Goal: Find contact information: Find contact information

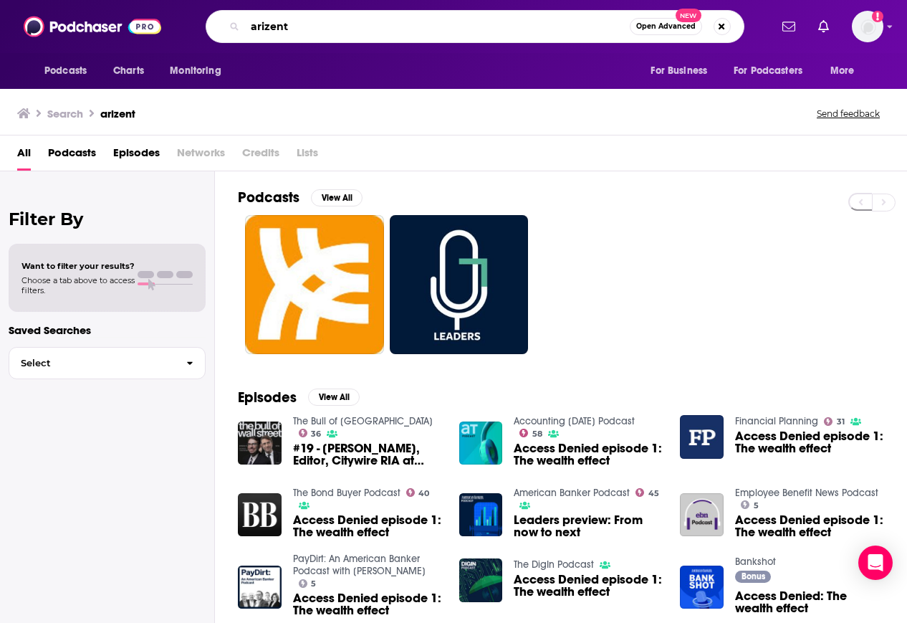
drag, startPoint x: 302, startPoint y: 29, endPoint x: 142, endPoint y: 4, distance: 162.4
click at [142, 4] on div "Podcasts Charts Monitoring arizent Open Advanced New For Business For Podcaster…" at bounding box center [453, 26] width 907 height 53
paste input "Patenting for Inventors"
type input "Patenting for Inventors"
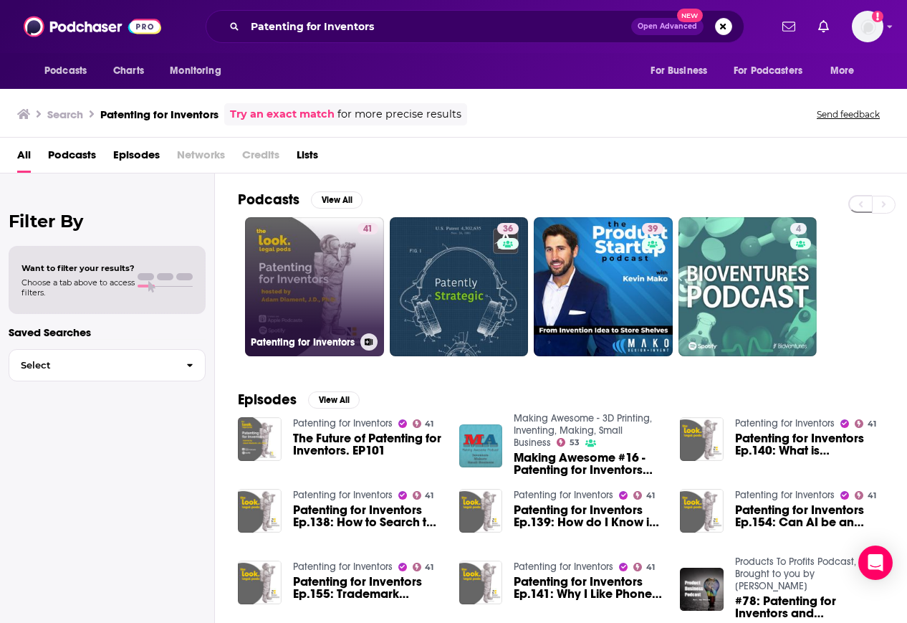
click at [298, 280] on link "41 Patenting for Inventors" at bounding box center [314, 286] width 139 height 139
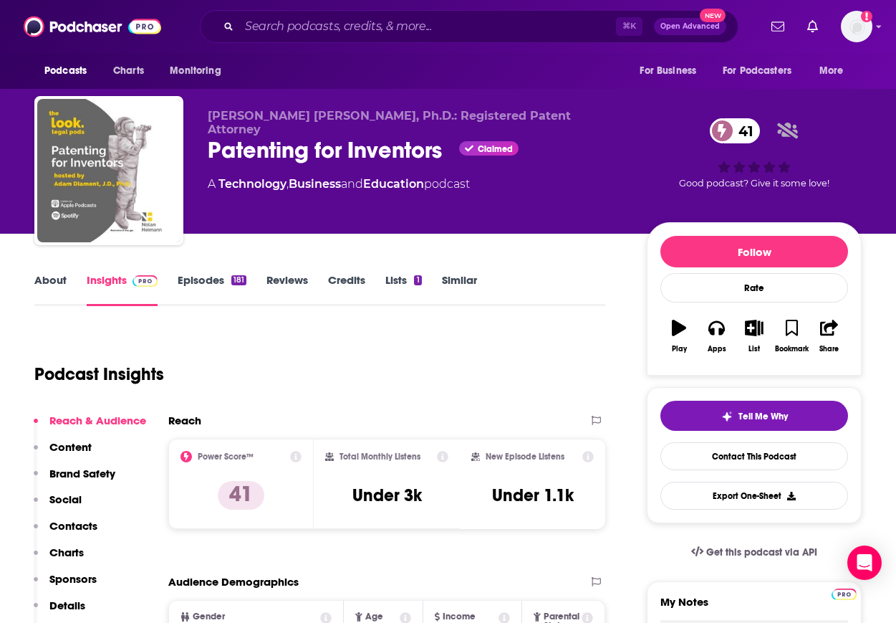
click at [82, 522] on p "Contacts" at bounding box center [73, 526] width 48 height 14
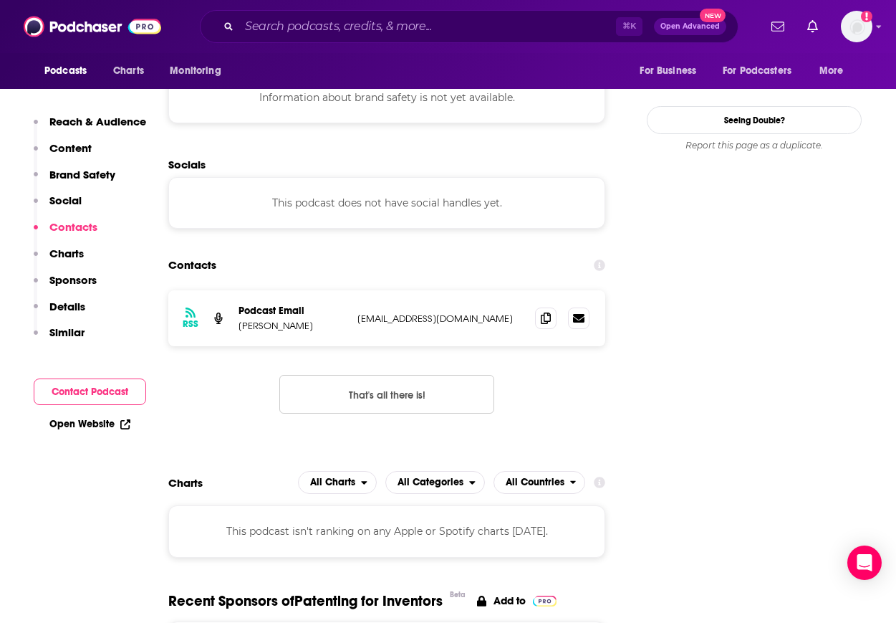
scroll to position [1277, 0]
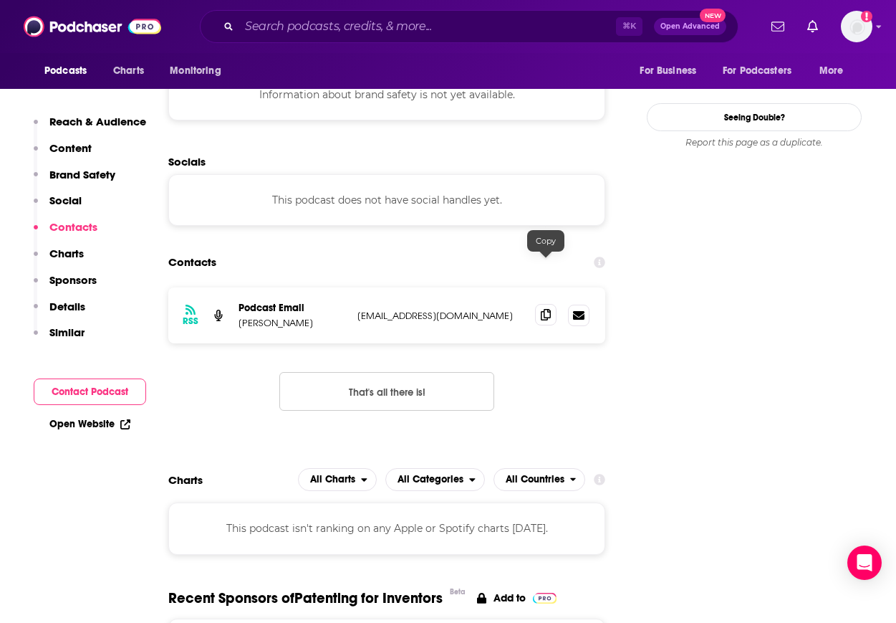
click at [541, 309] on icon at bounding box center [546, 314] width 10 height 11
drag, startPoint x: 311, startPoint y: 275, endPoint x: 239, endPoint y: 277, distance: 72.4
click at [239, 317] on p "Adam Diament" at bounding box center [292, 323] width 107 height 12
copy p "Adam Diament"
click at [303, 31] on input "Search podcasts, credits, & more..." at bounding box center [427, 26] width 377 height 23
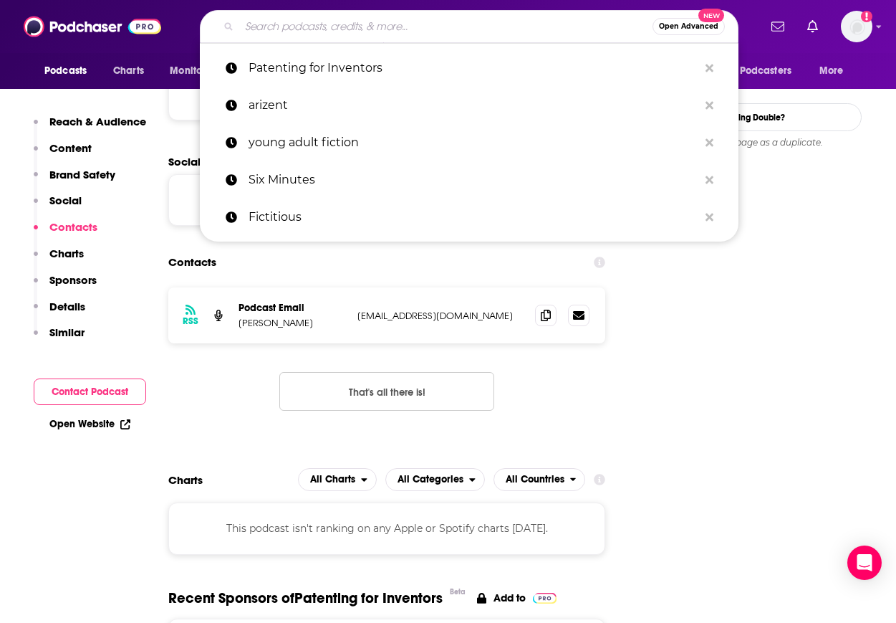
paste input "The Patent Professor® Podcast Series:"
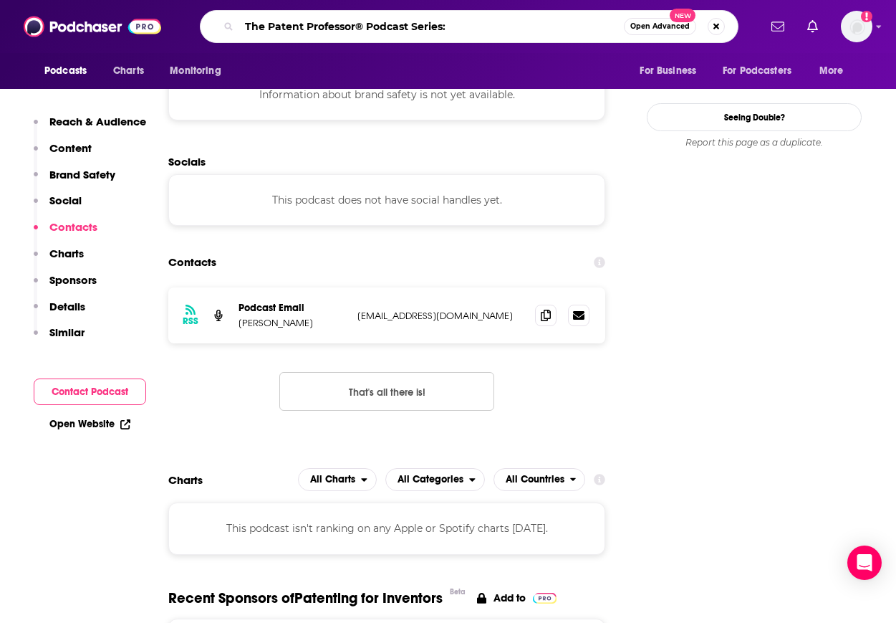
type input "The Patent Professor® Podcast Series"
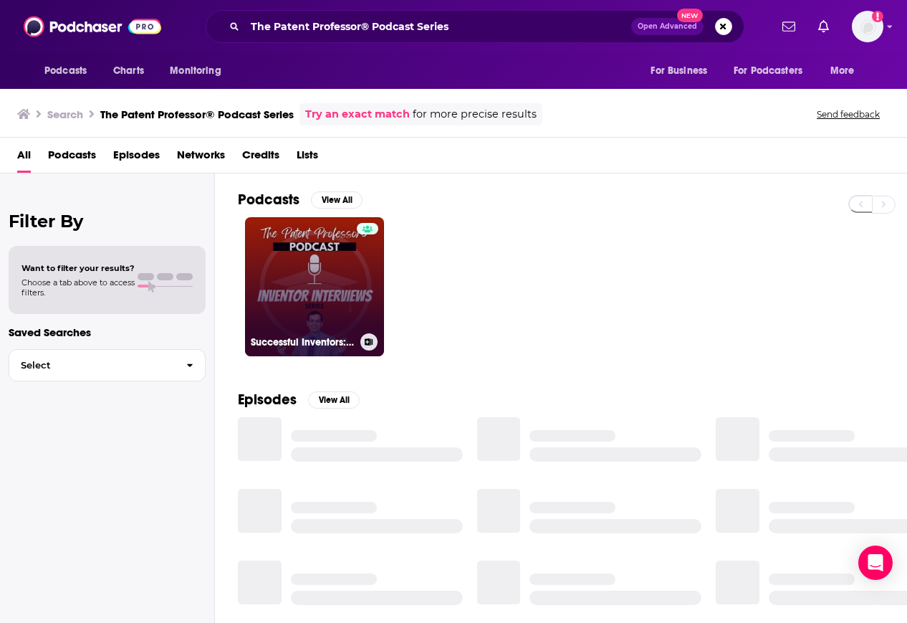
click at [324, 282] on link "Successful Inventors: Inspiring Dialogues with The Patent Professor®" at bounding box center [314, 286] width 139 height 139
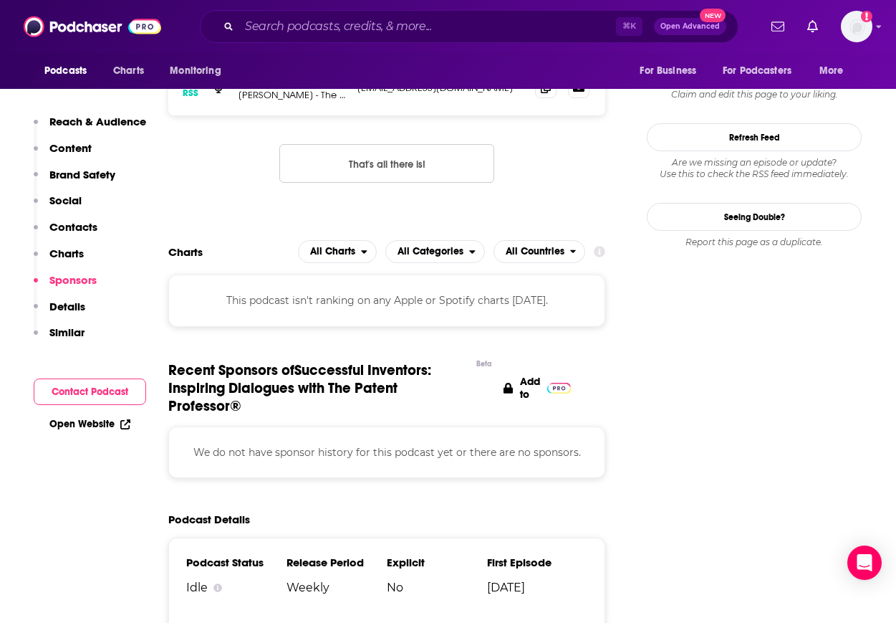
scroll to position [1556, 0]
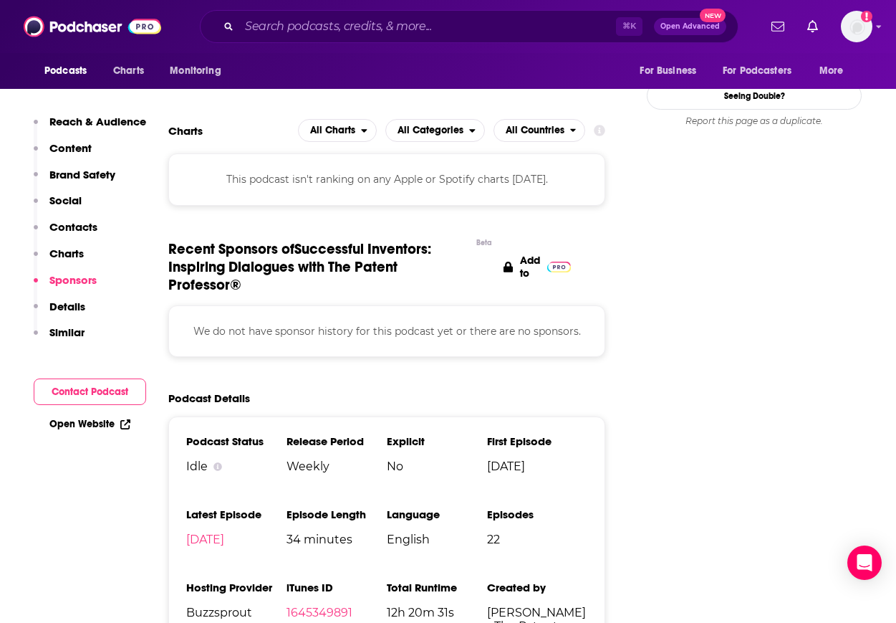
click at [82, 222] on p "Contacts" at bounding box center [73, 227] width 48 height 14
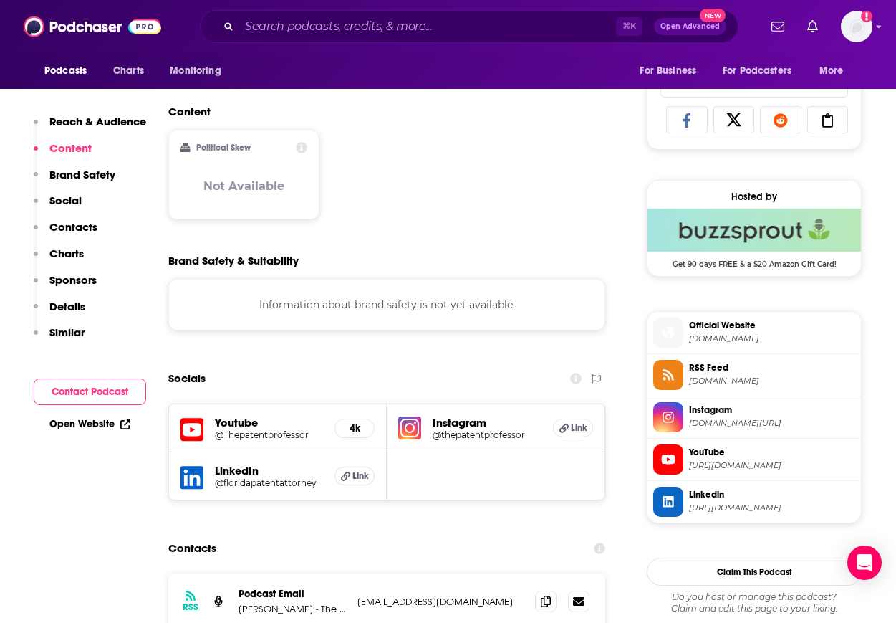
scroll to position [1075, 0]
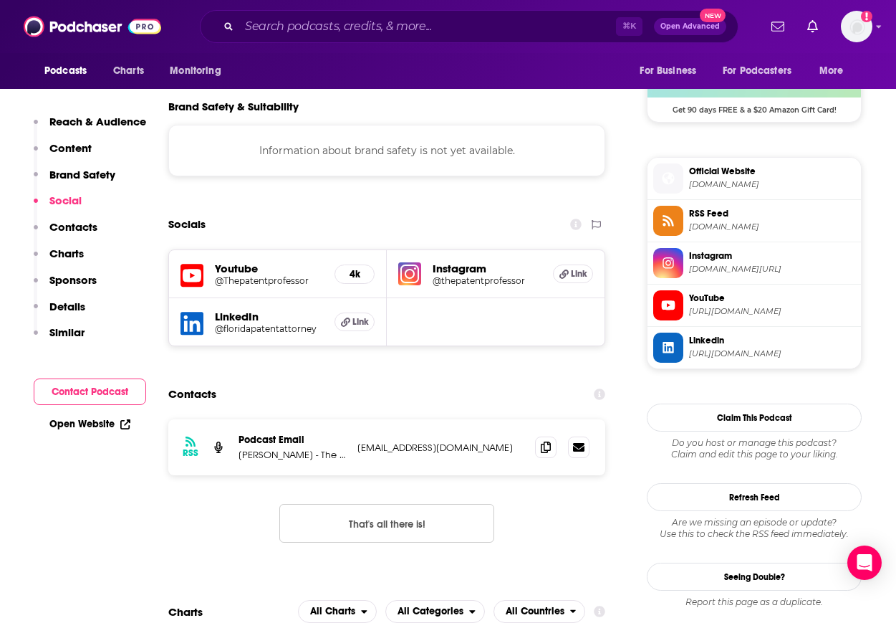
click at [233, 272] on h5 "Youtube" at bounding box center [269, 268] width 108 height 14
click at [243, 279] on h5 "@Thepatentprofessor" at bounding box center [269, 280] width 108 height 11
click at [327, 32] on input "Search podcasts, credits, & more..." at bounding box center [427, 26] width 377 height 23
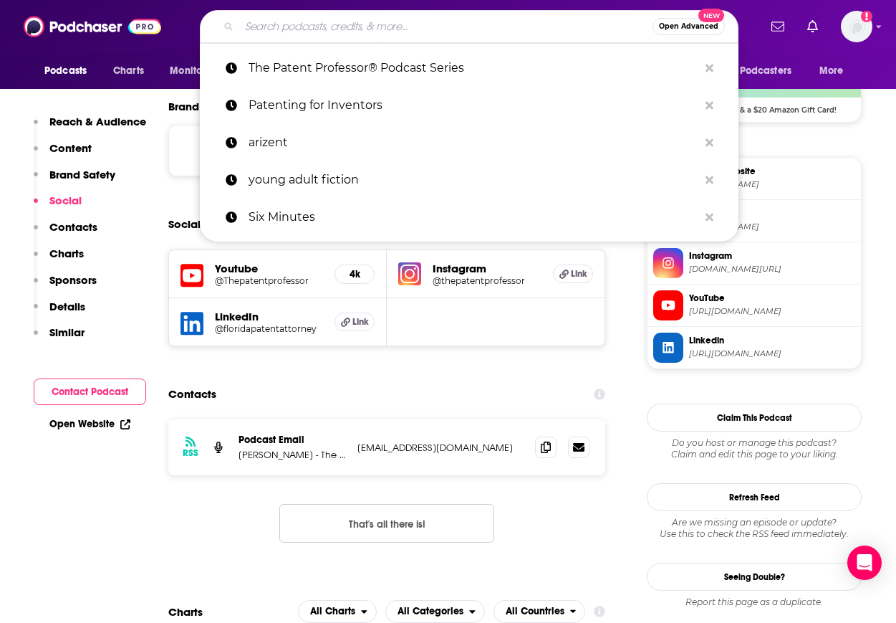
paste input "IP Fridays"
type input "IP Fridays"
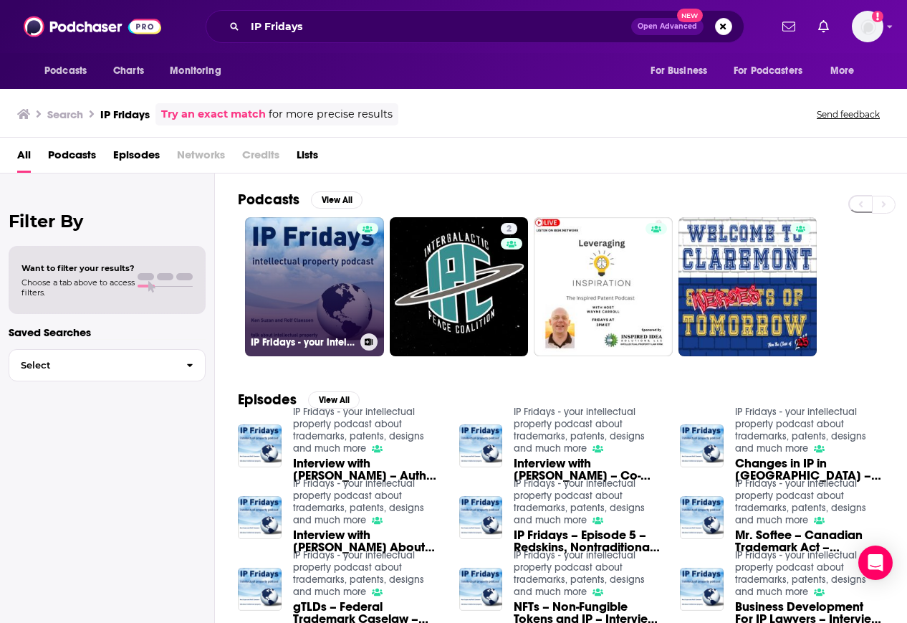
click at [327, 256] on link "IP Fridays - your intellectual property podcast about trademarks, patents, desi…" at bounding box center [314, 286] width 139 height 139
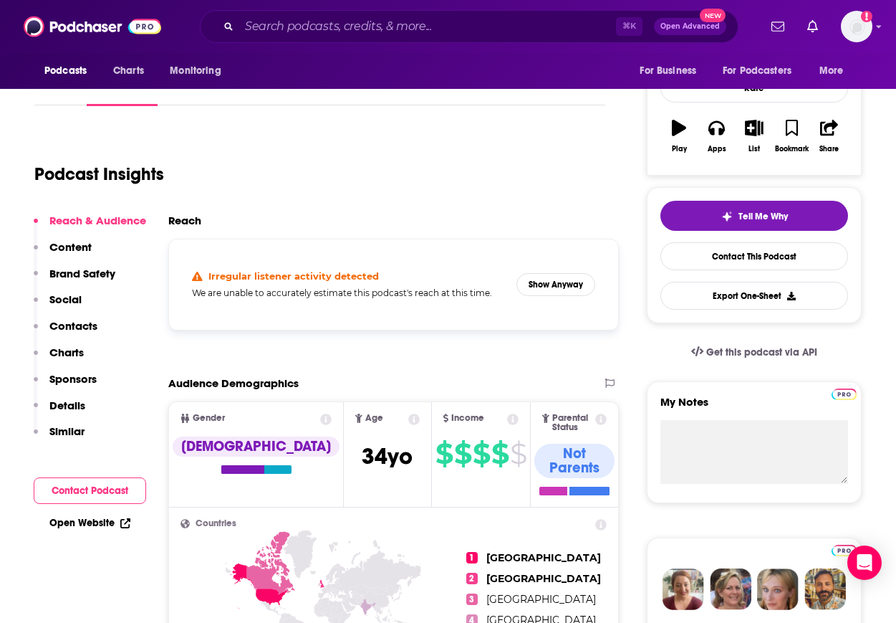
scroll to position [220, 0]
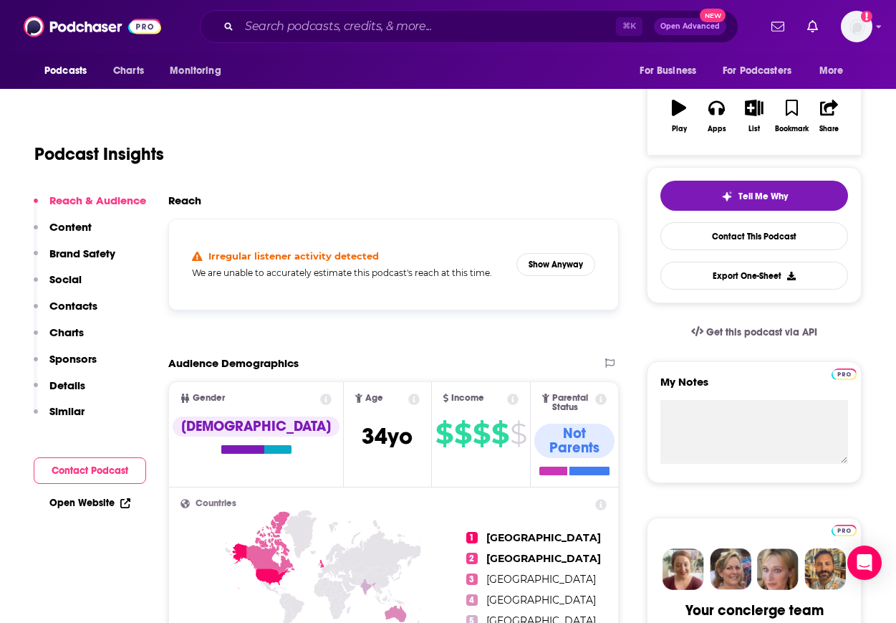
click at [77, 312] on button "Contacts" at bounding box center [66, 312] width 64 height 27
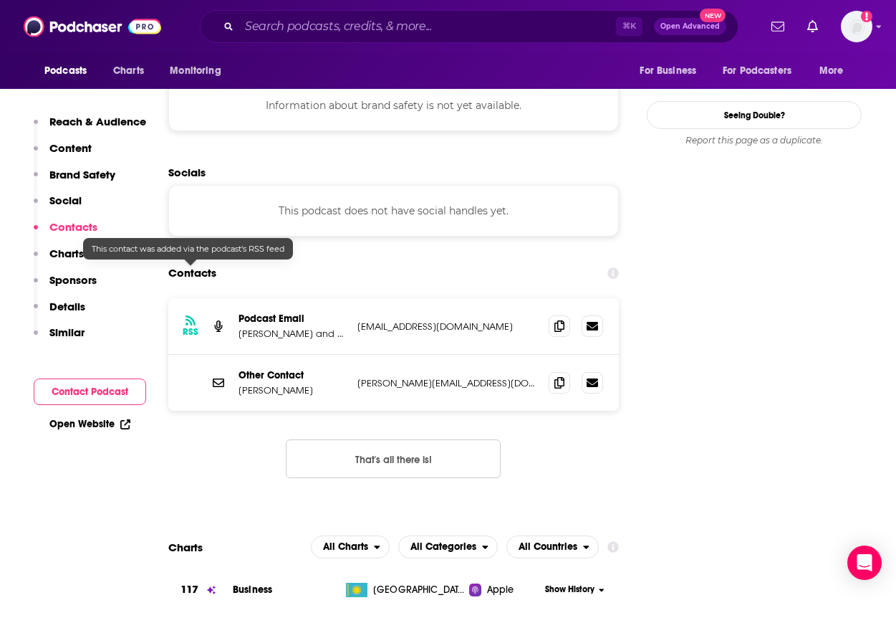
scroll to position [1287, 0]
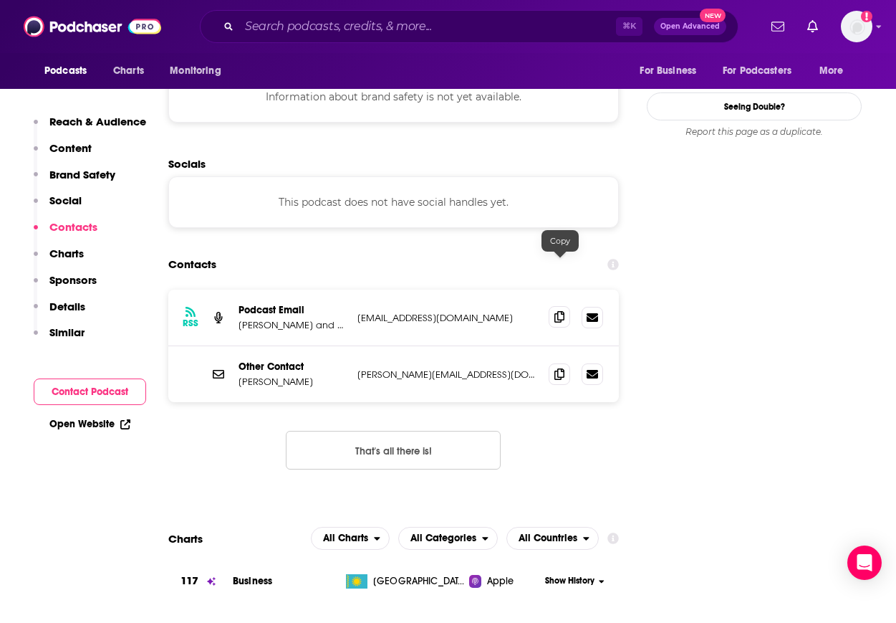
click at [557, 311] on icon at bounding box center [559, 316] width 10 height 11
click at [562, 367] on icon at bounding box center [559, 372] width 10 height 11
drag, startPoint x: 304, startPoint y: 332, endPoint x: 235, endPoint y: 334, distance: 68.8
click at [234, 346] on div "Other Contact Rolf Claessens rolf@ipfridays.com rolf@ipfridays.com" at bounding box center [393, 374] width 451 height 56
copy p "Rolf Claessens"
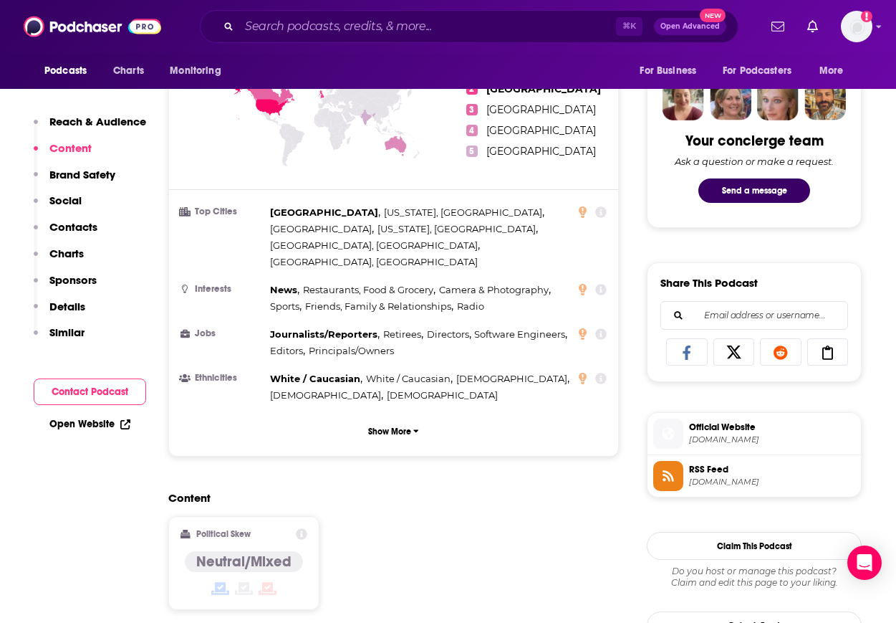
scroll to position [686, 0]
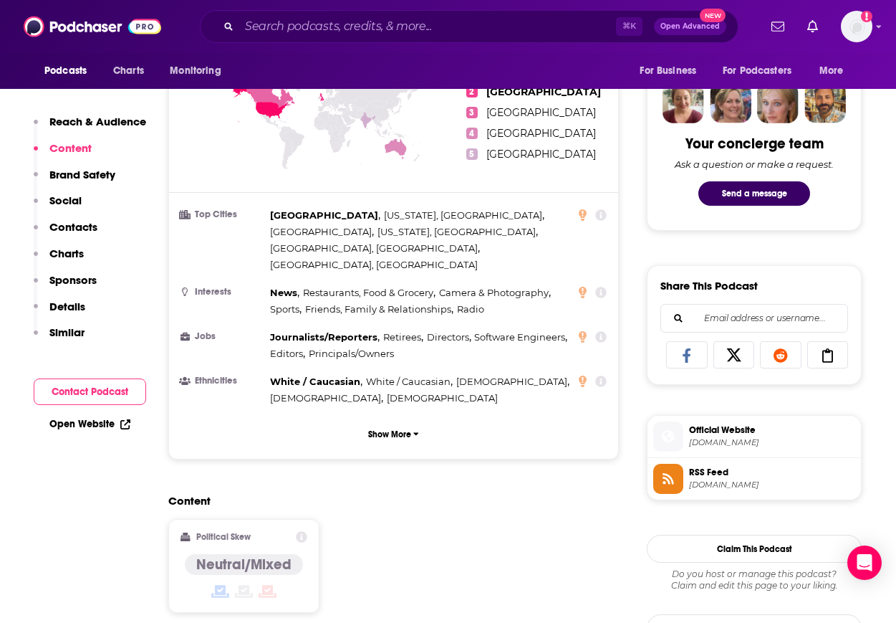
click at [721, 435] on span "Official Website" at bounding box center [772, 429] width 166 height 13
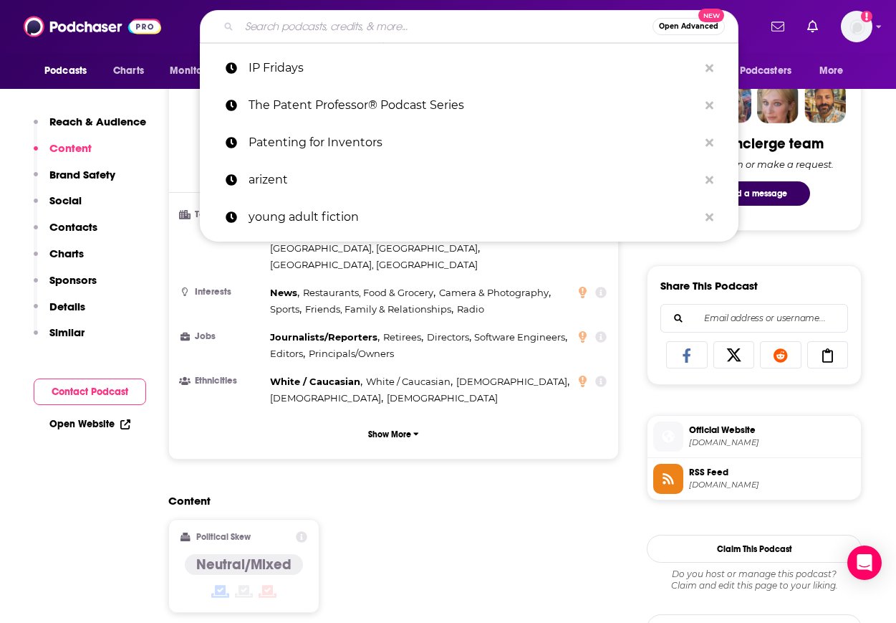
click at [327, 29] on input "Search podcasts, credits, & more..." at bounding box center [445, 26] width 413 height 23
paste input "Winning with Patents (and IP)"
type input "Winning with Patents (and IP)"
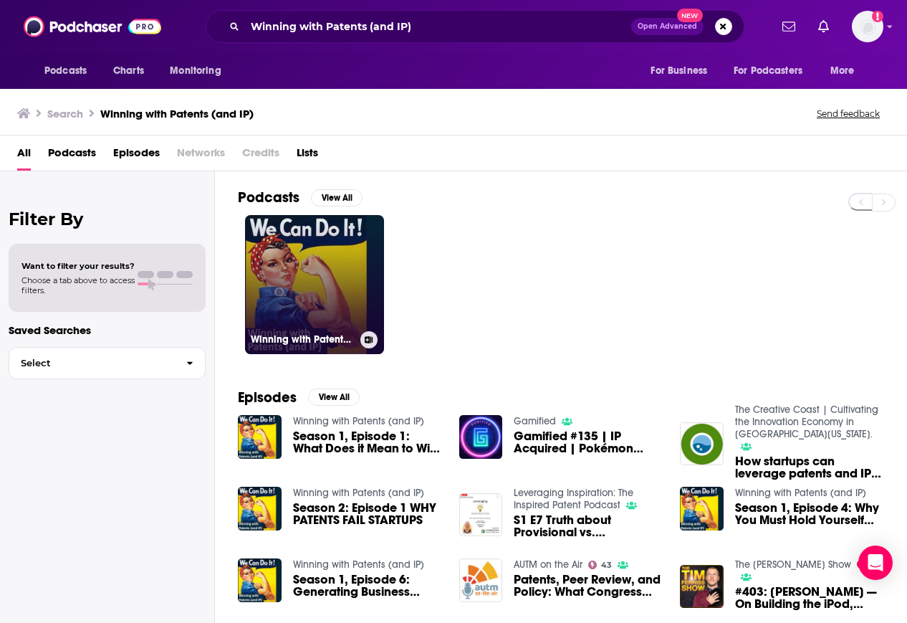
click at [335, 254] on link "Winning with Patents (and IP)" at bounding box center [314, 284] width 139 height 139
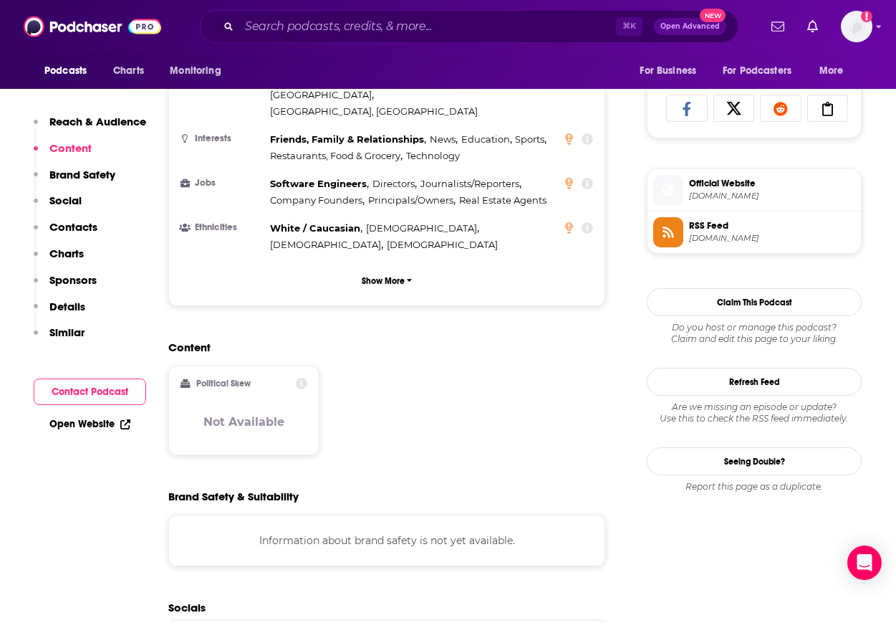
scroll to position [930, 0]
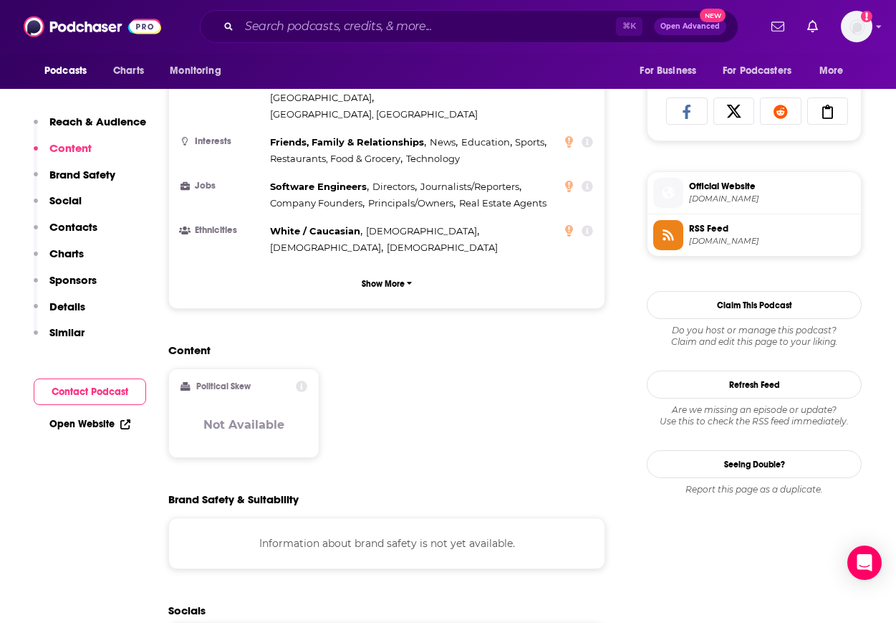
click at [65, 227] on p "Contacts" at bounding box center [73, 227] width 48 height 14
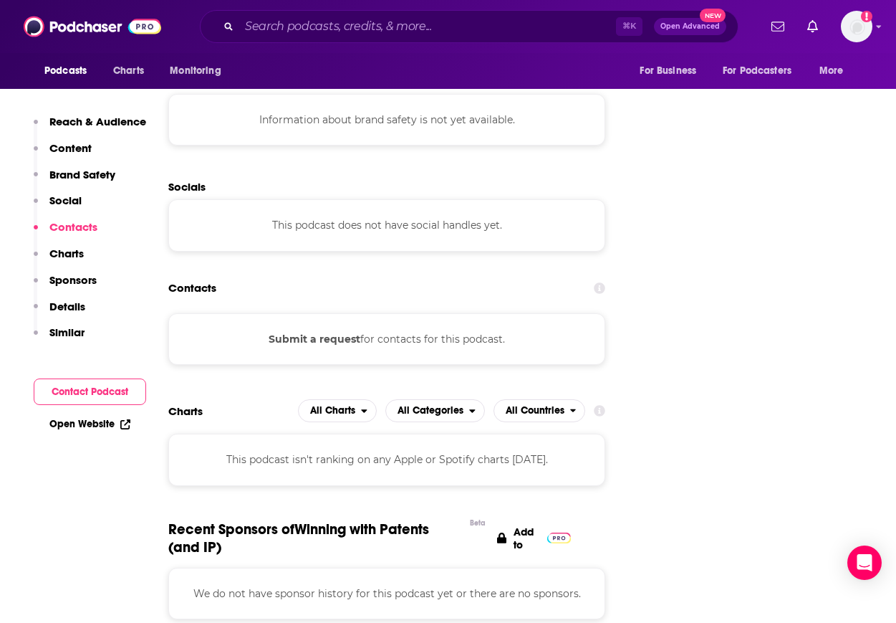
scroll to position [1363, 0]
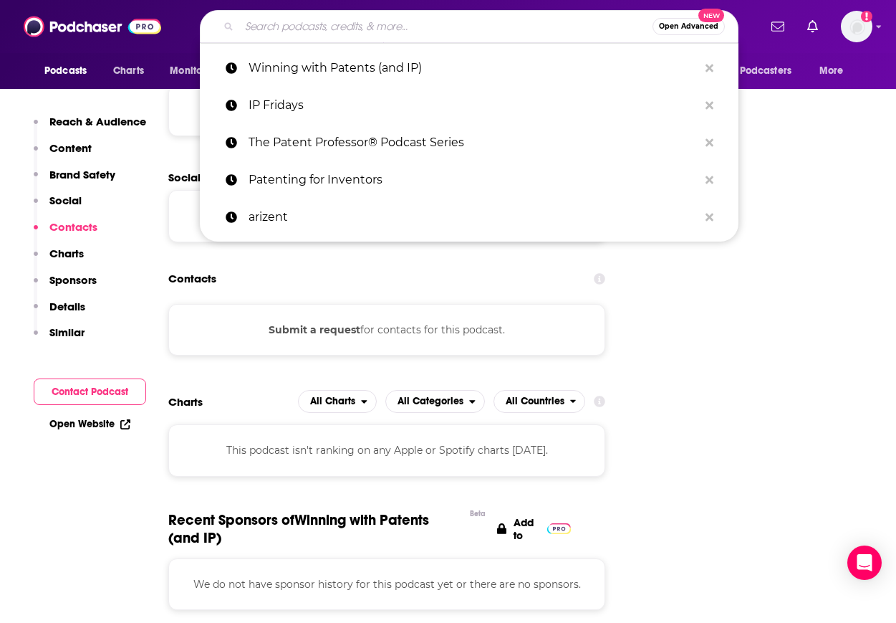
click at [277, 32] on input "Search podcasts, credits, & more..." at bounding box center [445, 26] width 413 height 23
paste input "Everything Intellectual Property"
type input "Everything Intellectual Property"
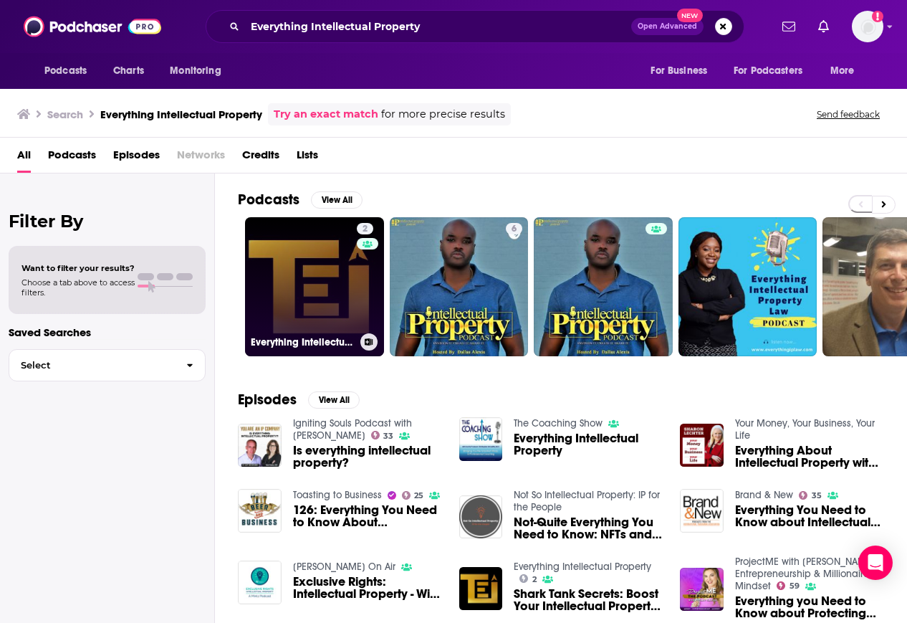
click at [307, 311] on link "2 Everything Intellectual Property" at bounding box center [314, 286] width 139 height 139
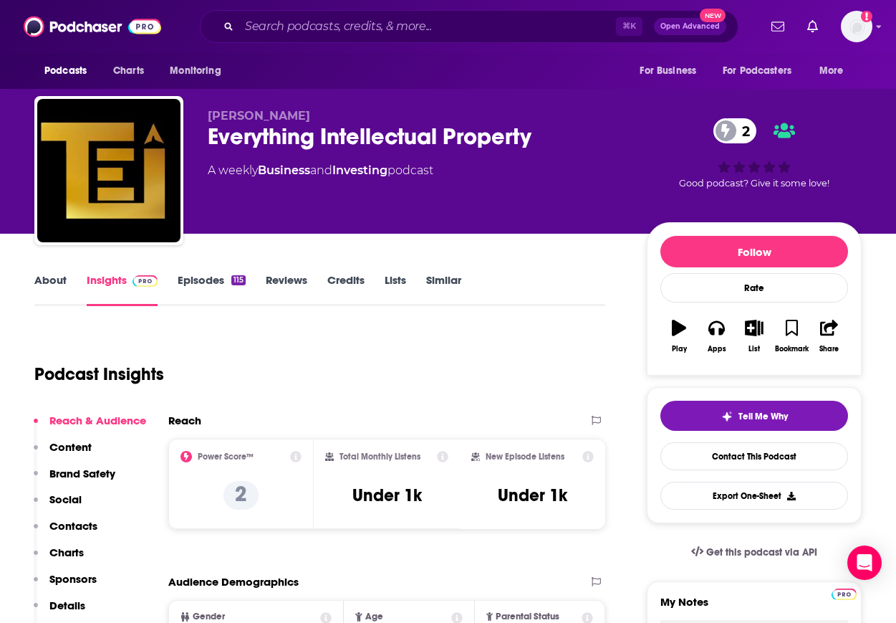
scroll to position [455, 0]
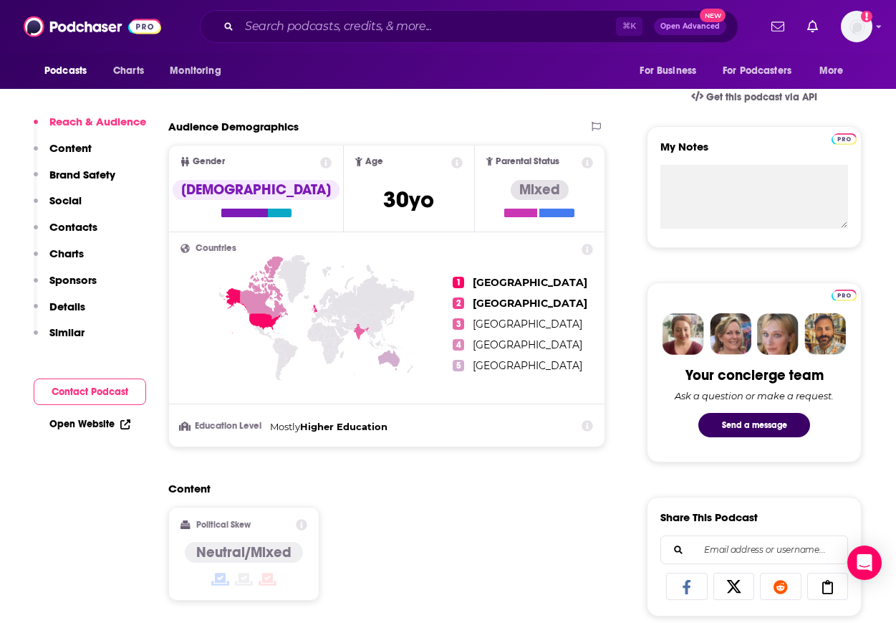
click at [49, 229] on p "Contacts" at bounding box center [73, 227] width 48 height 14
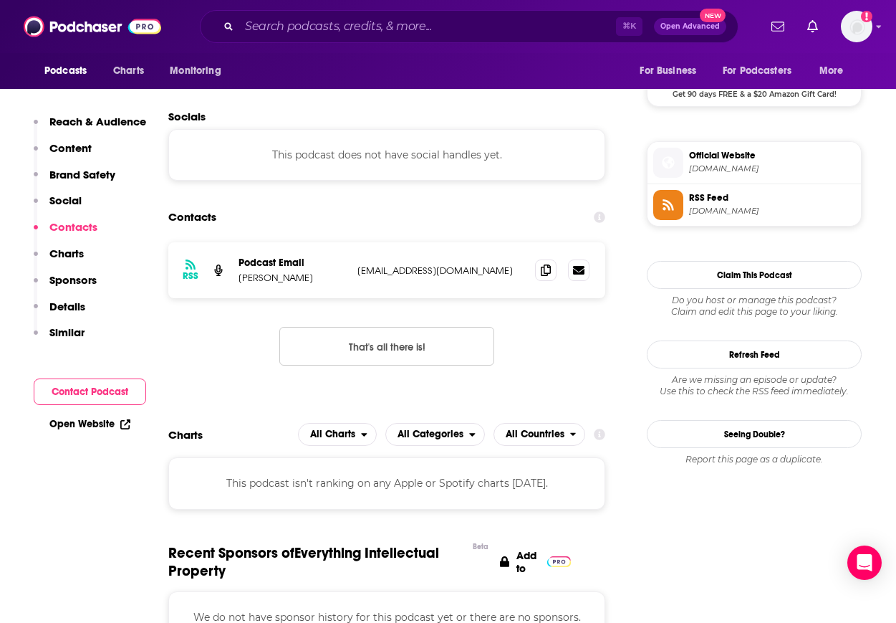
scroll to position [1095, 0]
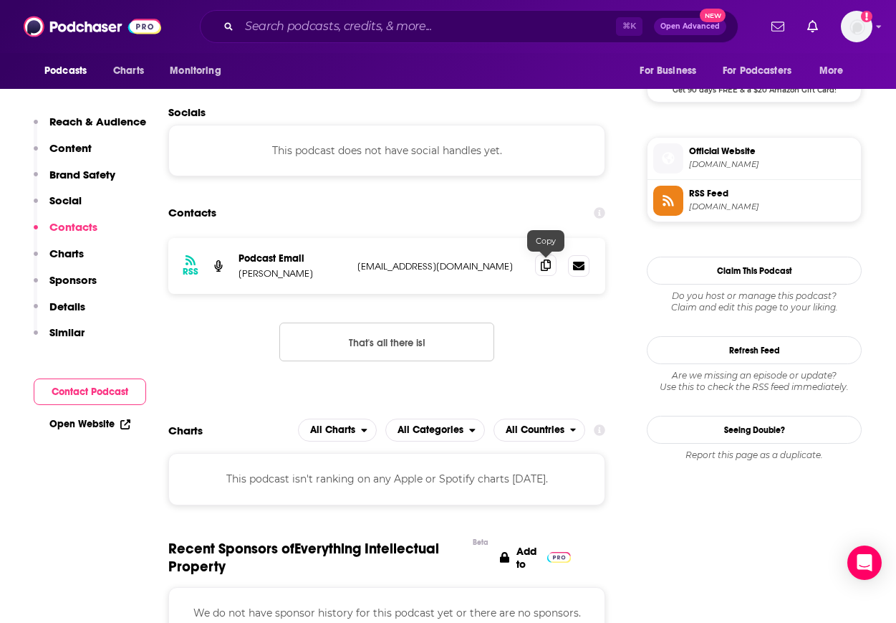
click at [536, 266] on span at bounding box center [545, 264] width 21 height 21
click at [395, 32] on input "Search podcasts, credits, & more..." at bounding box center [427, 26] width 377 height 23
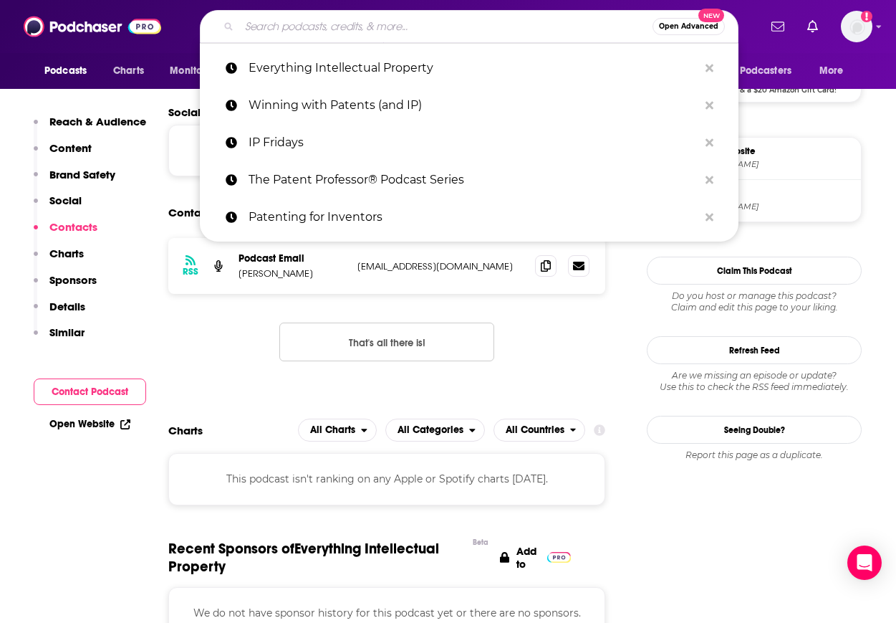
paste input "Clause 8:"
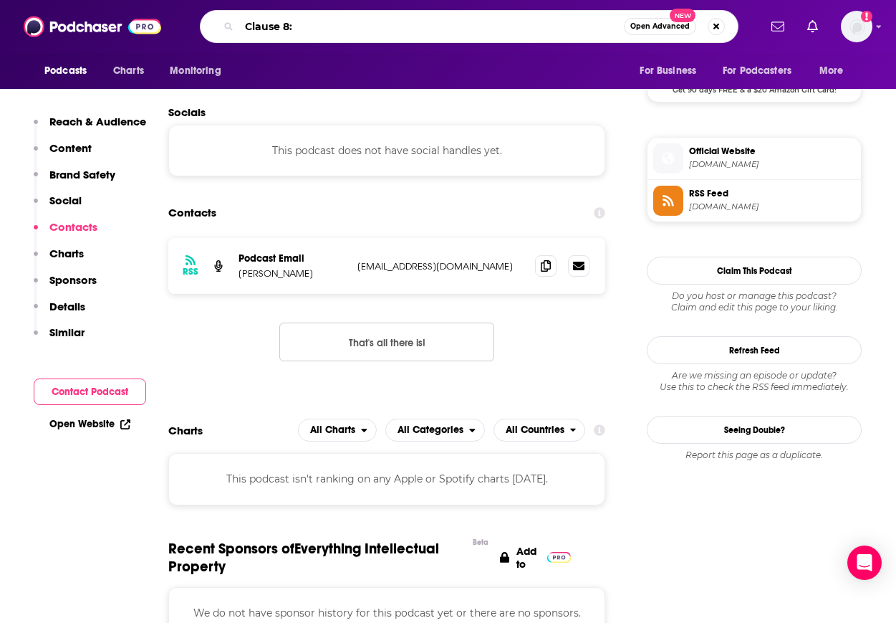
type input "Clause 8"
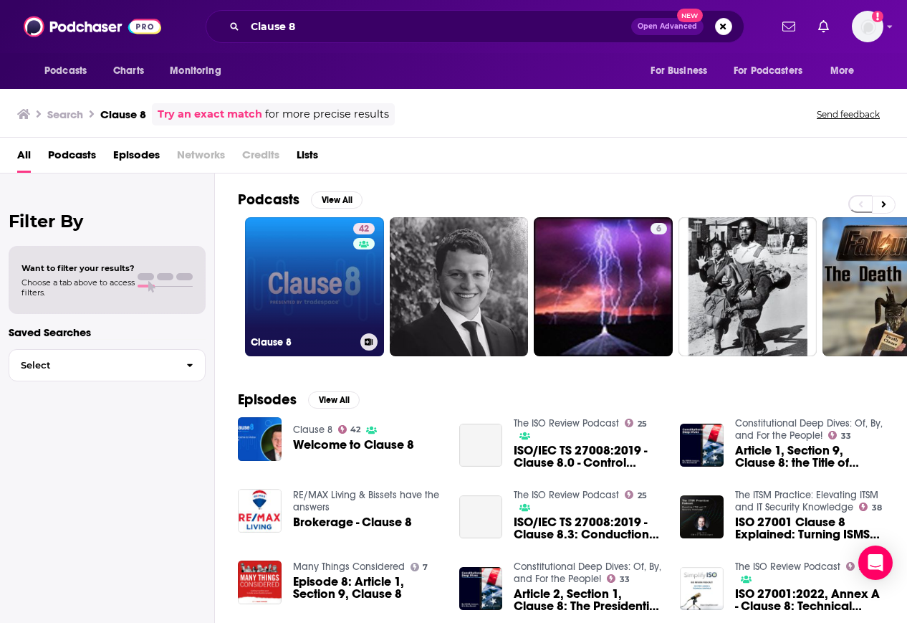
click at [331, 266] on link "42 Clause 8" at bounding box center [314, 286] width 139 height 139
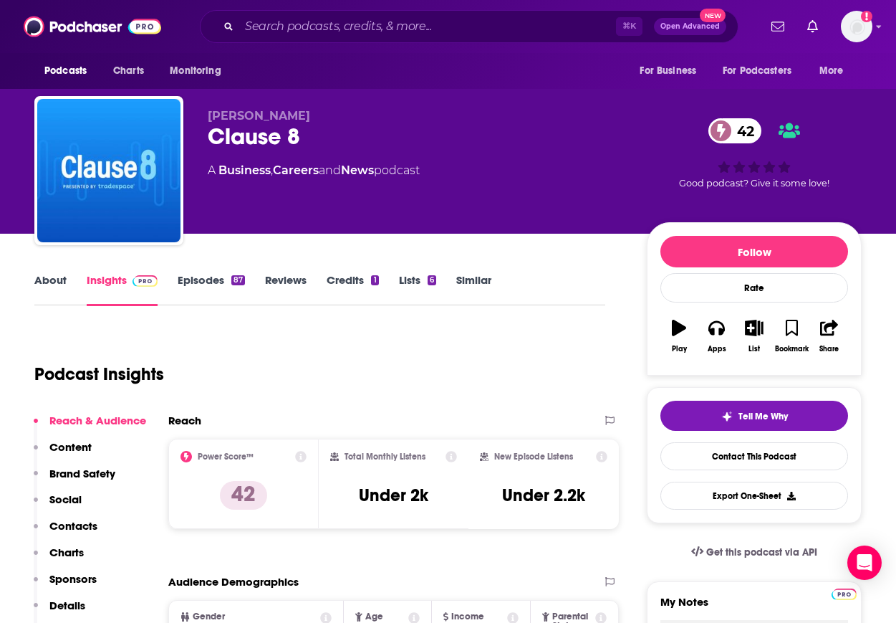
scroll to position [193, 0]
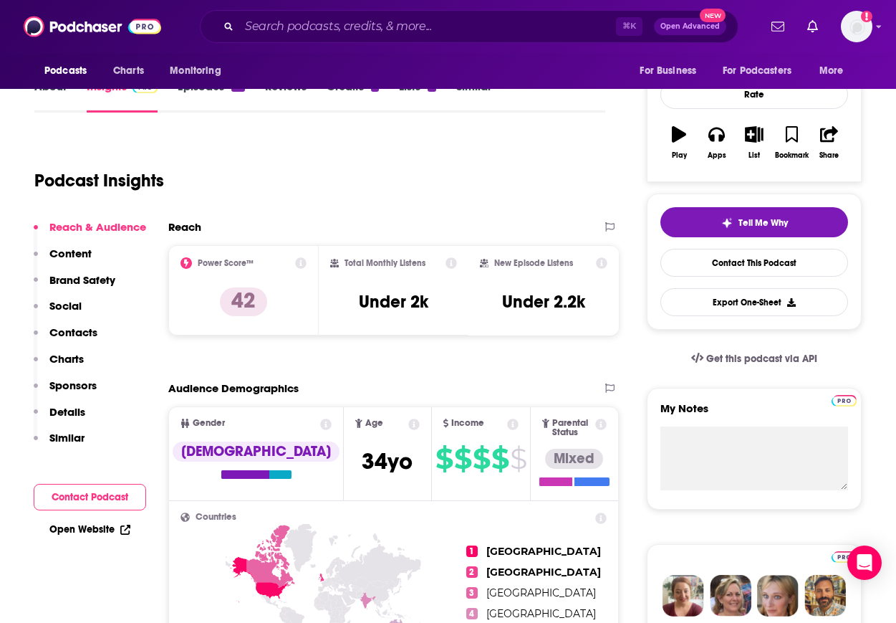
click at [75, 362] on p "Charts" at bounding box center [66, 359] width 34 height 14
click at [75, 362] on div "Reach & Audience Content Brand Safety Social Contacts Charts Sponsors Details S…" at bounding box center [90, 338] width 112 height 237
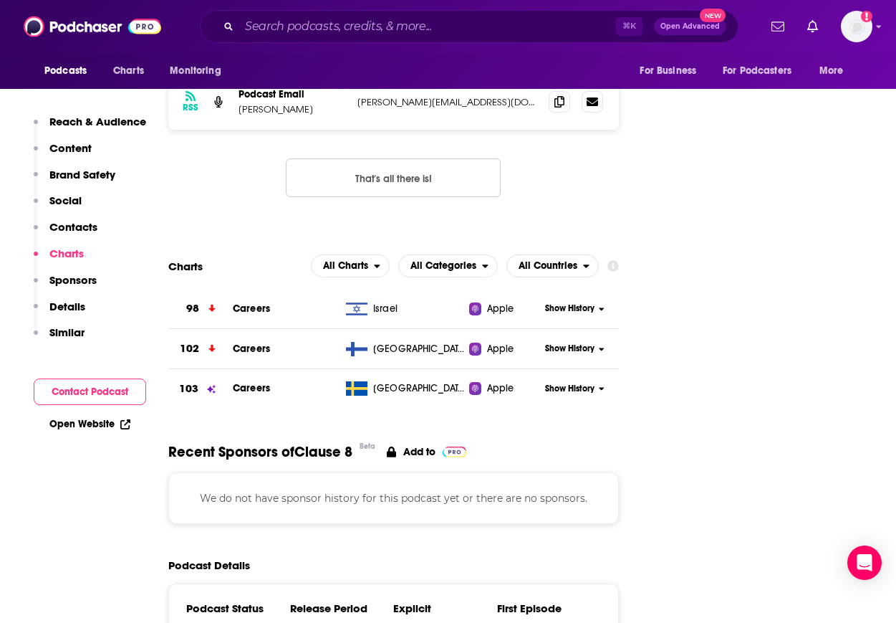
click at [82, 231] on p "Contacts" at bounding box center [73, 227] width 48 height 14
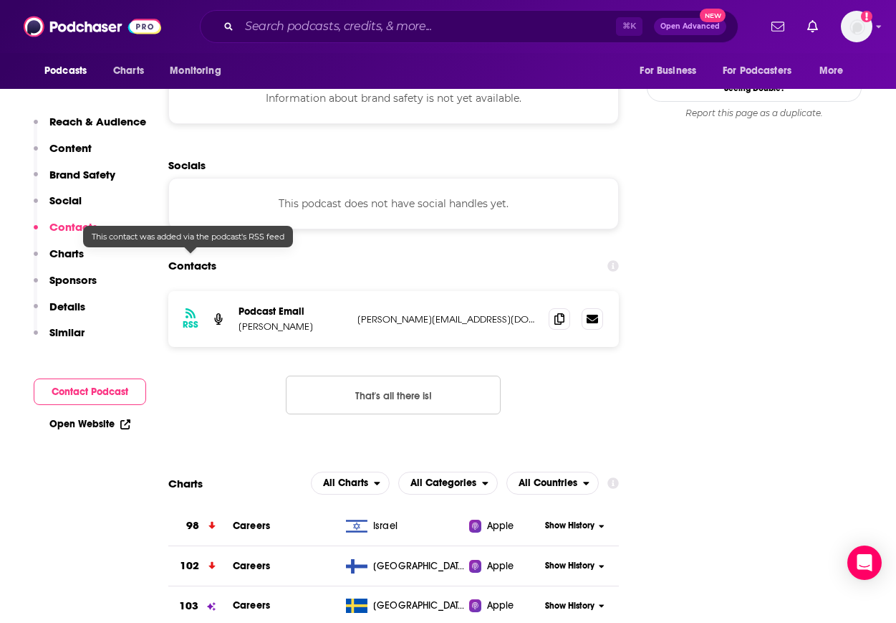
scroll to position [1302, 0]
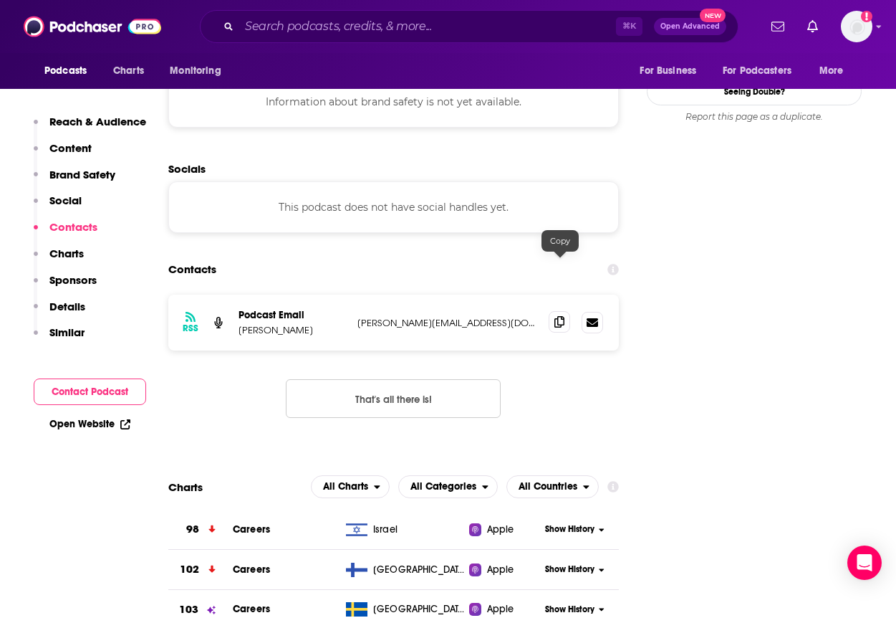
click at [559, 311] on span at bounding box center [559, 321] width 21 height 21
click at [554, 316] on icon at bounding box center [559, 321] width 10 height 11
drag, startPoint x: 287, startPoint y: 274, endPoint x: 234, endPoint y: 277, distance: 53.1
click at [236, 294] on div "RSS Podcast Email Eli Mazour eli@voiceofip.com eli@voiceofip.com" at bounding box center [393, 322] width 451 height 56
copy p "Eli Mazour"
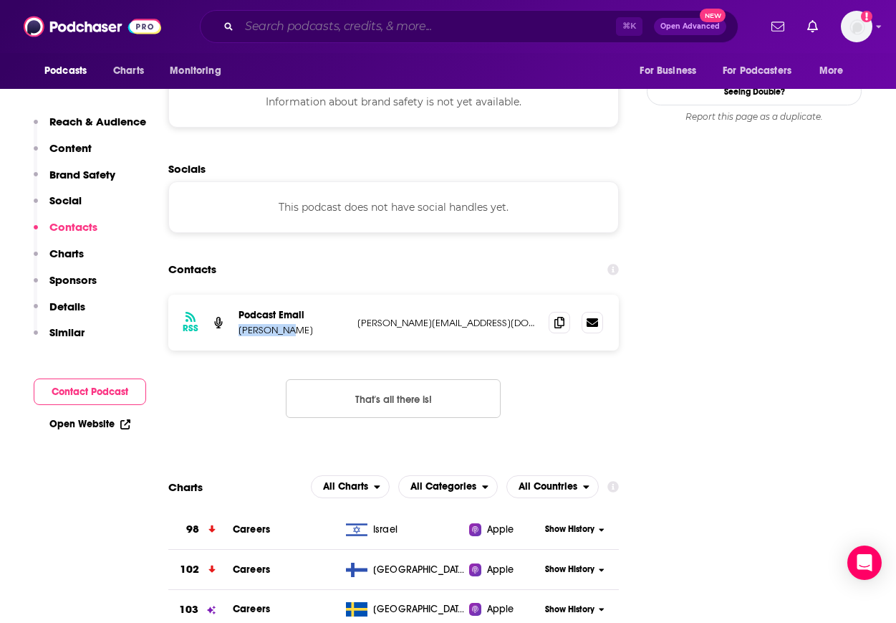
click at [312, 28] on input "Search podcasts, credits, & more..." at bounding box center [427, 26] width 377 height 23
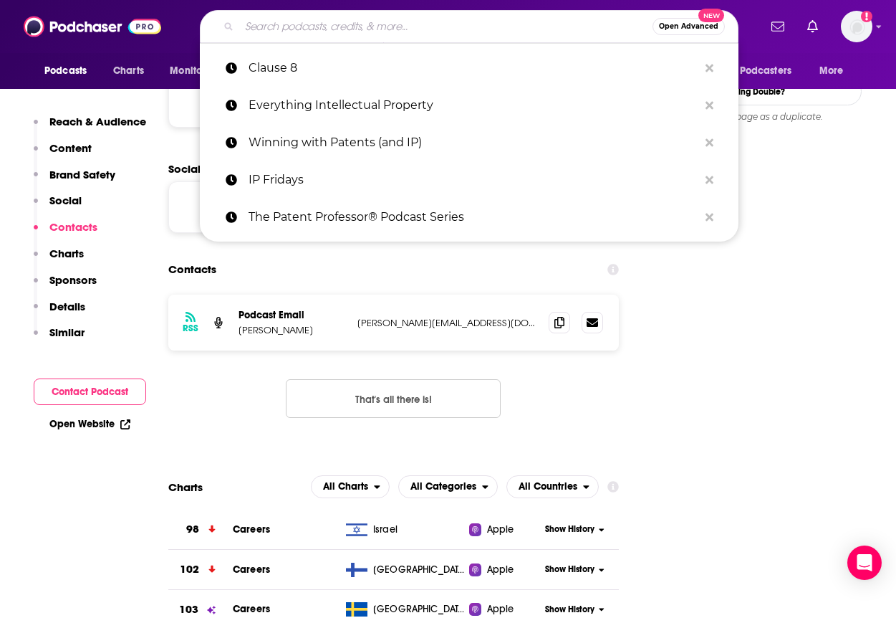
paste input "Patently Strategic"
type input "Patently Strategic"
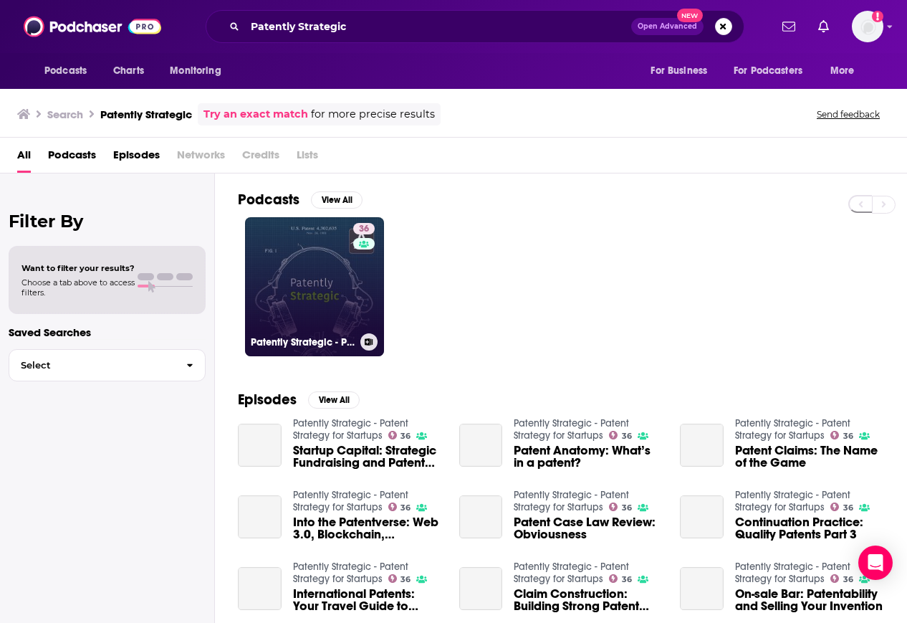
click at [312, 293] on link "36 ​​Patently Strategic - Patent Strategy for Startups" at bounding box center [314, 286] width 139 height 139
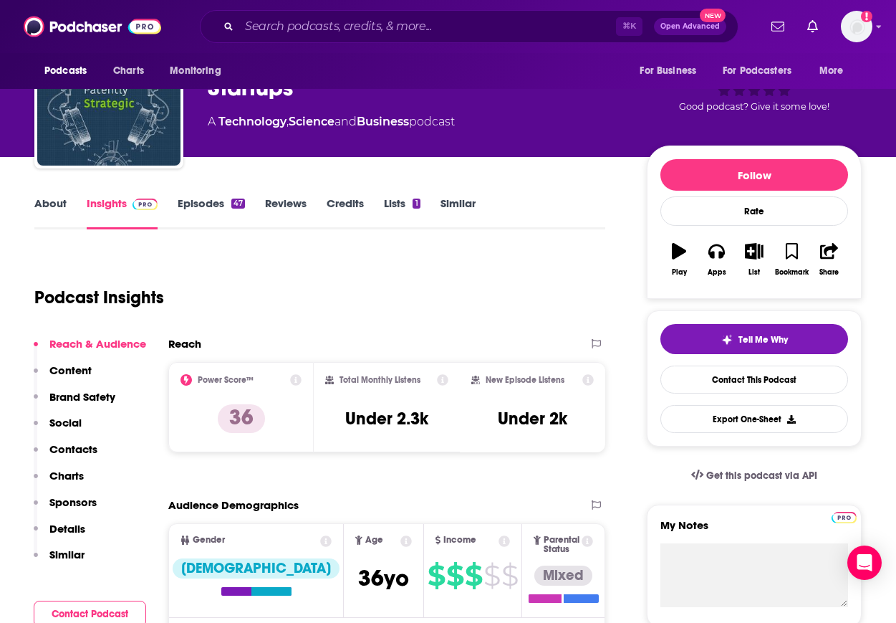
scroll to position [131, 0]
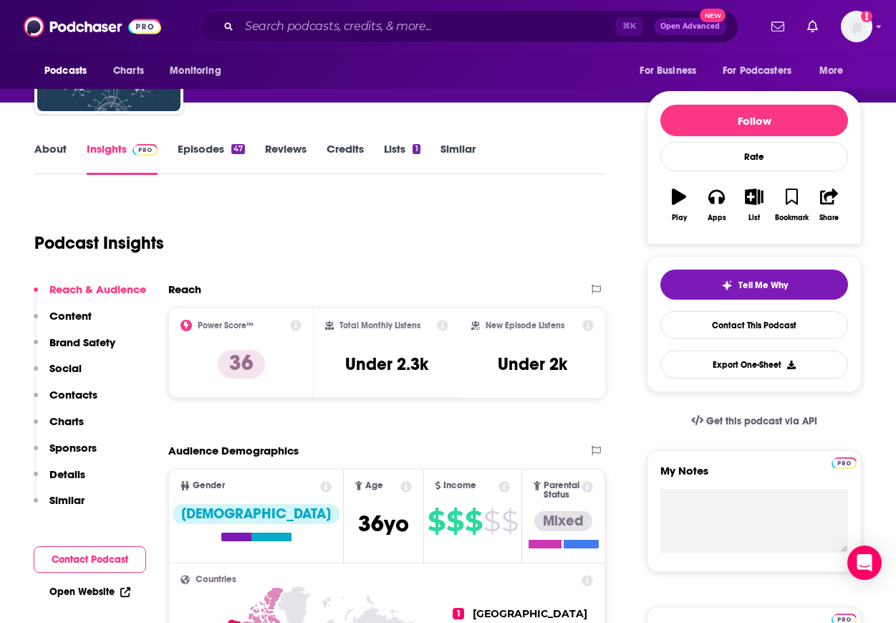
click at [102, 388] on div "Reach & Audience Content Brand Safety Social Contacts Charts Sponsors Details S…" at bounding box center [90, 400] width 112 height 237
drag, startPoint x: 97, startPoint y: 395, endPoint x: 84, endPoint y: 398, distance: 13.2
click at [95, 395] on p "Contacts" at bounding box center [73, 395] width 48 height 14
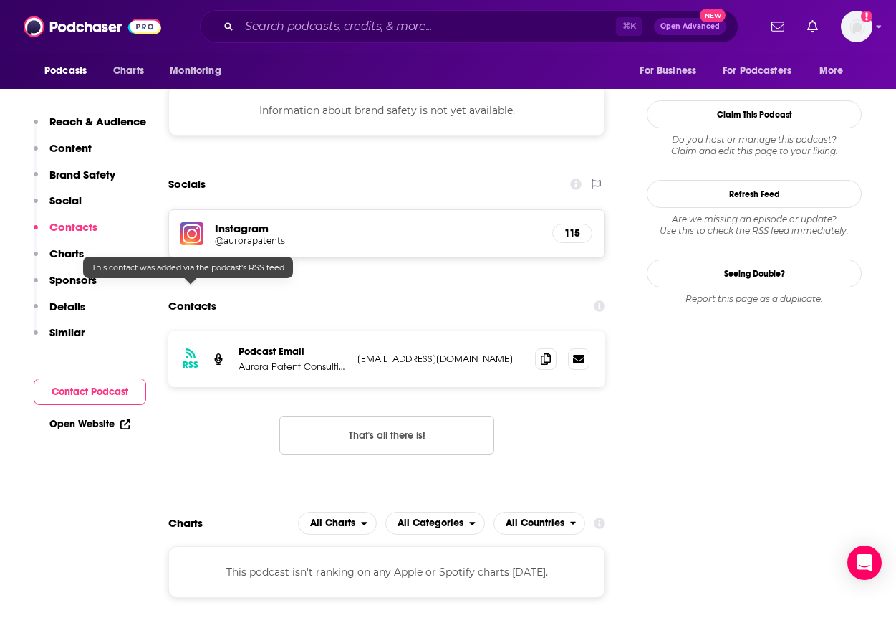
scroll to position [1321, 0]
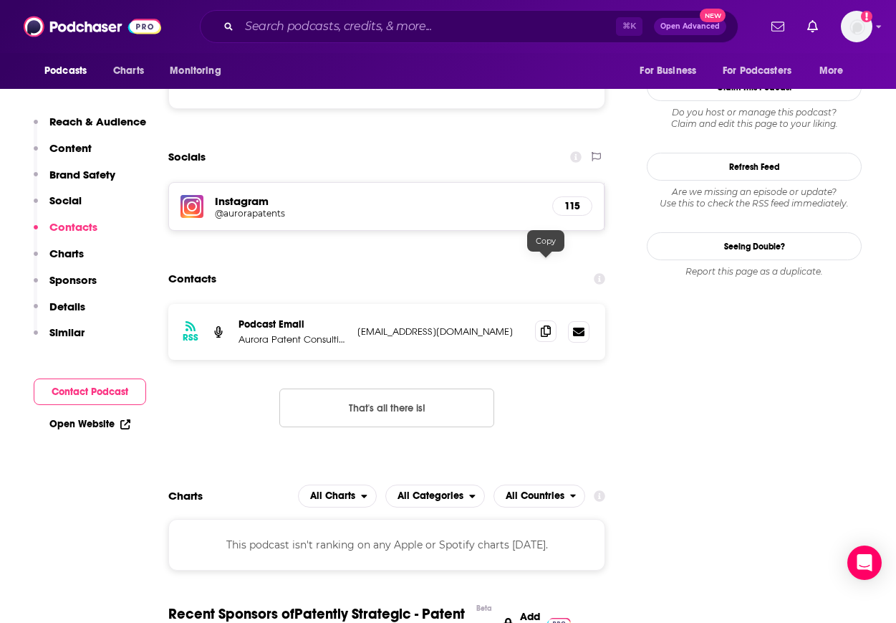
click at [538, 320] on span at bounding box center [545, 330] width 21 height 21
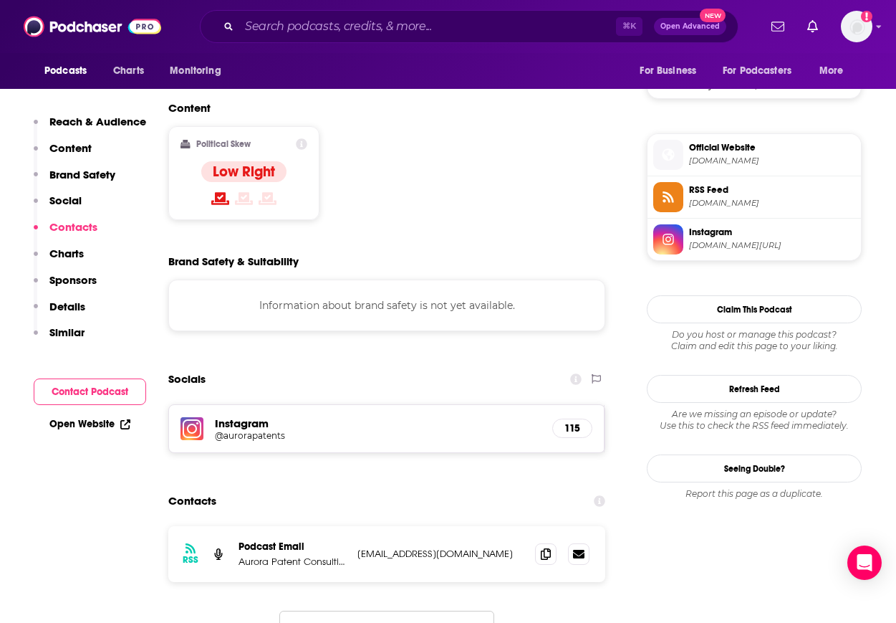
scroll to position [989, 0]
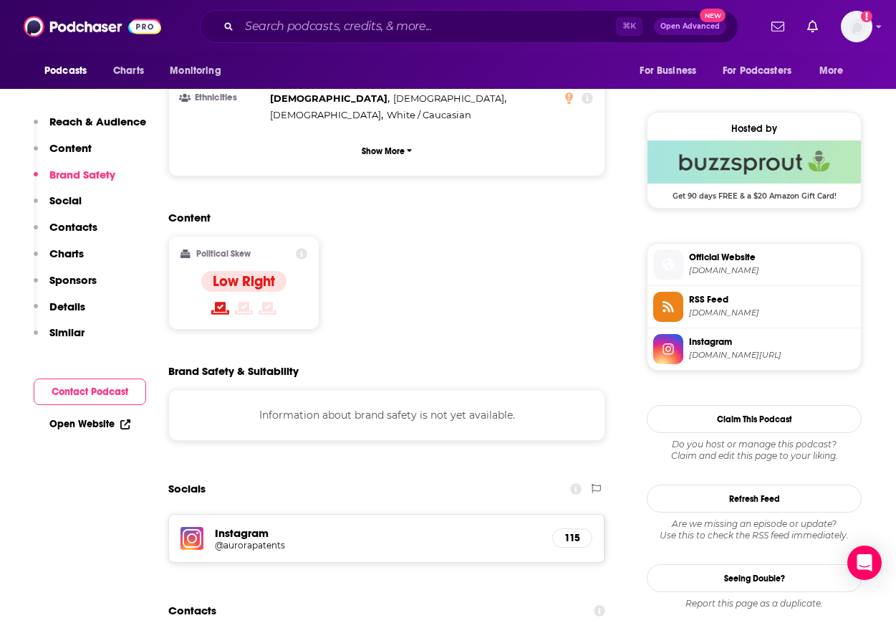
click at [741, 268] on span "aurorapatents.com" at bounding box center [772, 270] width 166 height 11
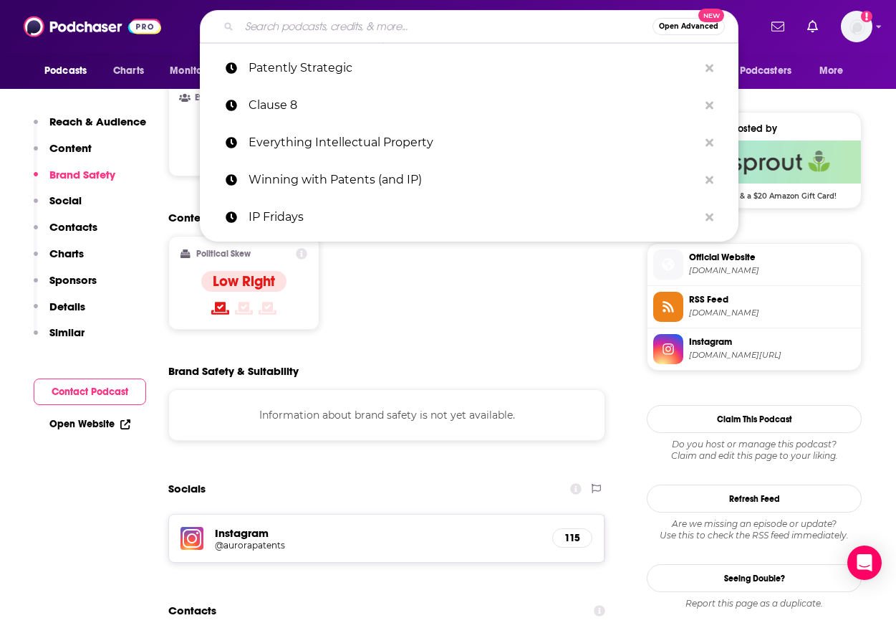
click at [365, 28] on input "Search podcasts, credits, & more..." at bounding box center [445, 26] width 413 height 23
paste input "Cipher Vision"
type input "Cipher Vision"
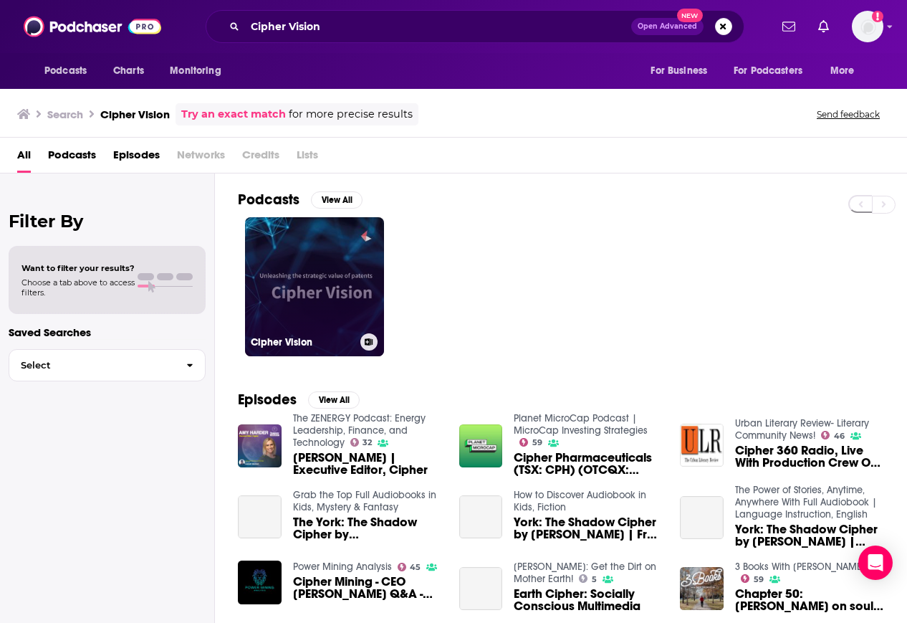
click at [329, 296] on link "Cipher Vision" at bounding box center [314, 286] width 139 height 139
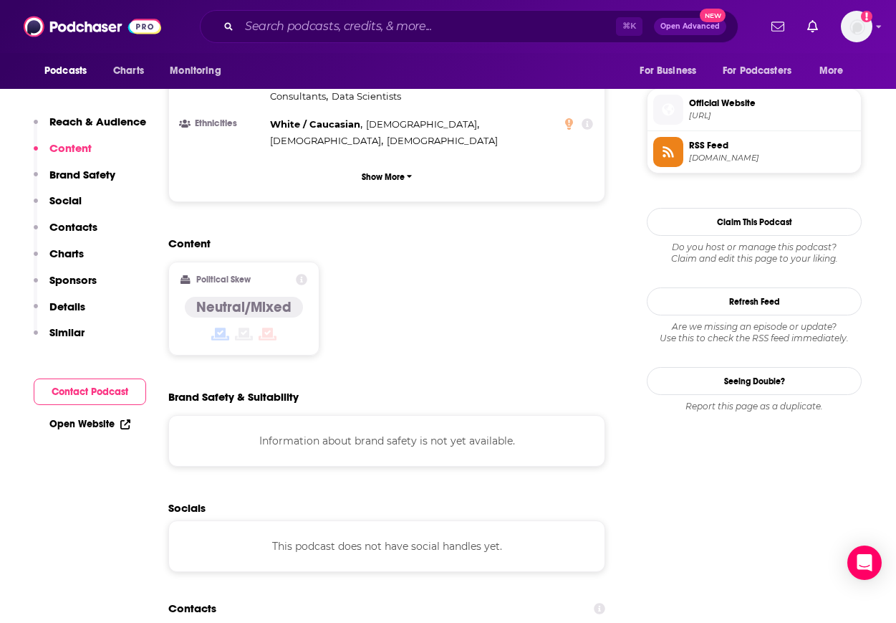
scroll to position [1054, 0]
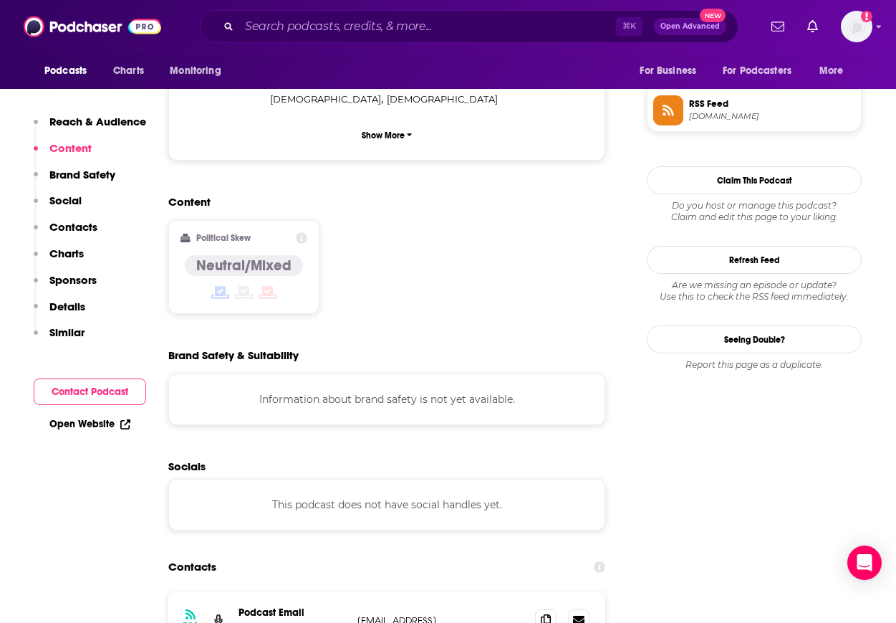
click at [77, 227] on p "Contacts" at bounding box center [73, 227] width 48 height 14
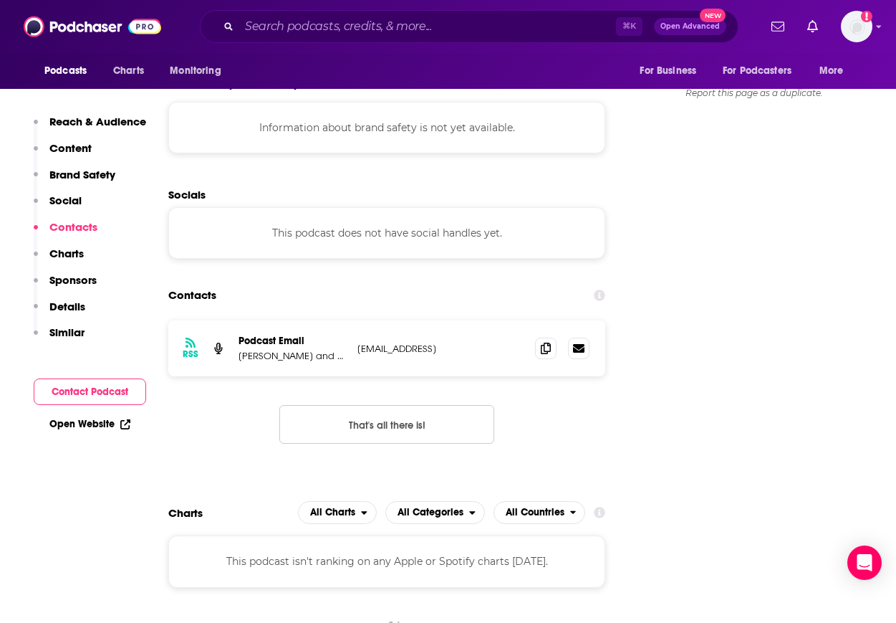
scroll to position [1342, 0]
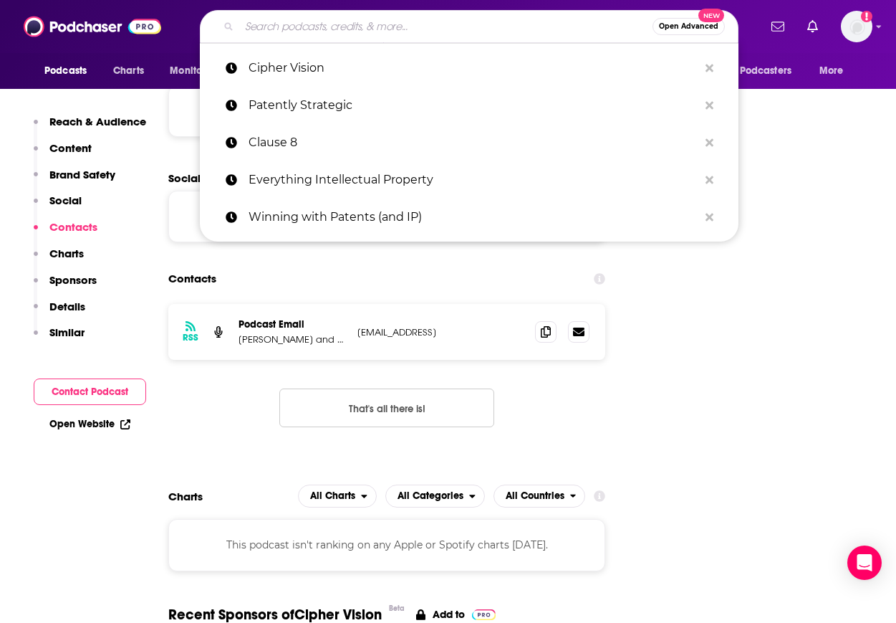
click at [310, 23] on input "Search podcasts, credits, & more..." at bounding box center [445, 26] width 413 height 23
paste input "Inventors Helping Inventors"
type input "Inventors Helping Inventors"
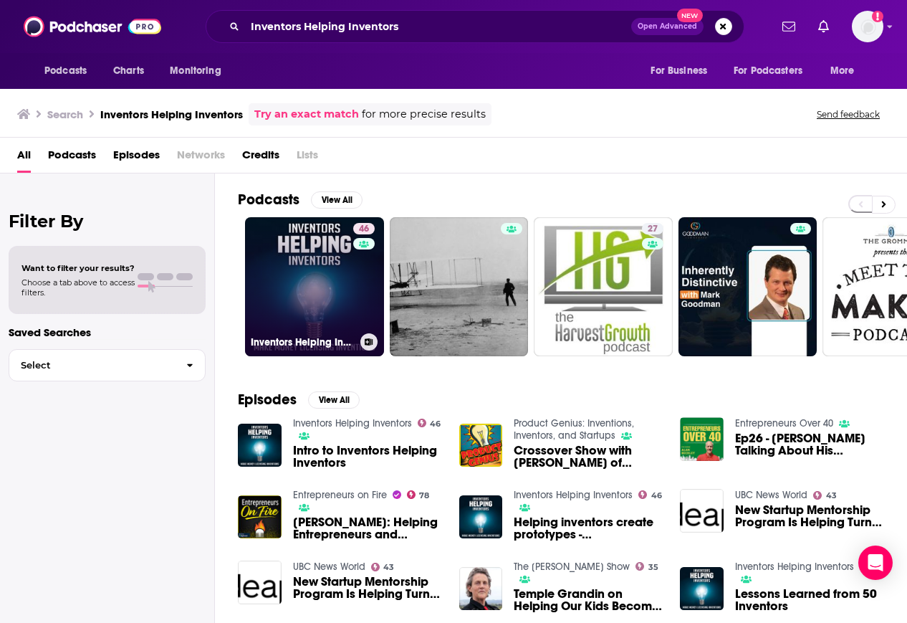
click at [300, 286] on link "46 Inventors Helping Inventors" at bounding box center [314, 286] width 139 height 139
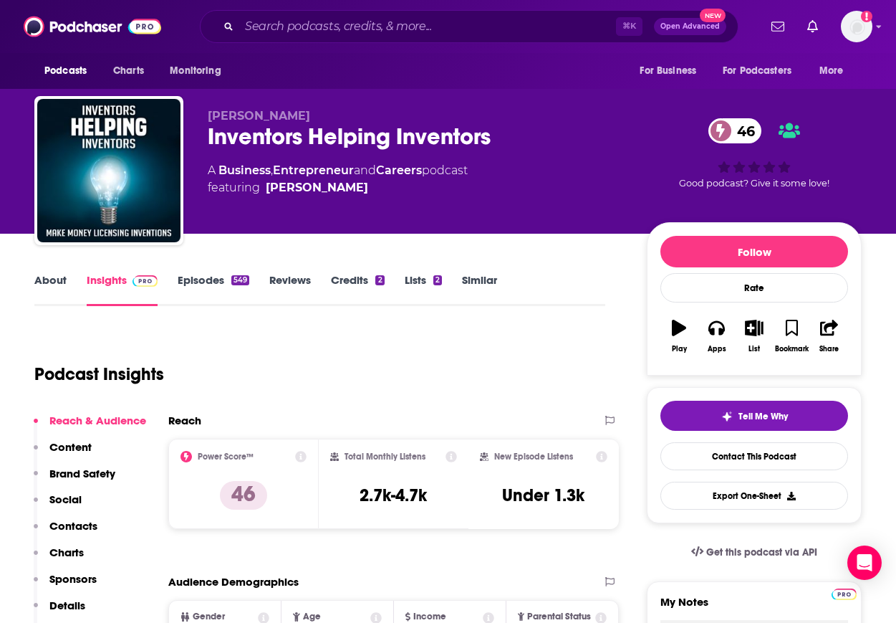
click at [91, 521] on p "Contacts" at bounding box center [73, 526] width 48 height 14
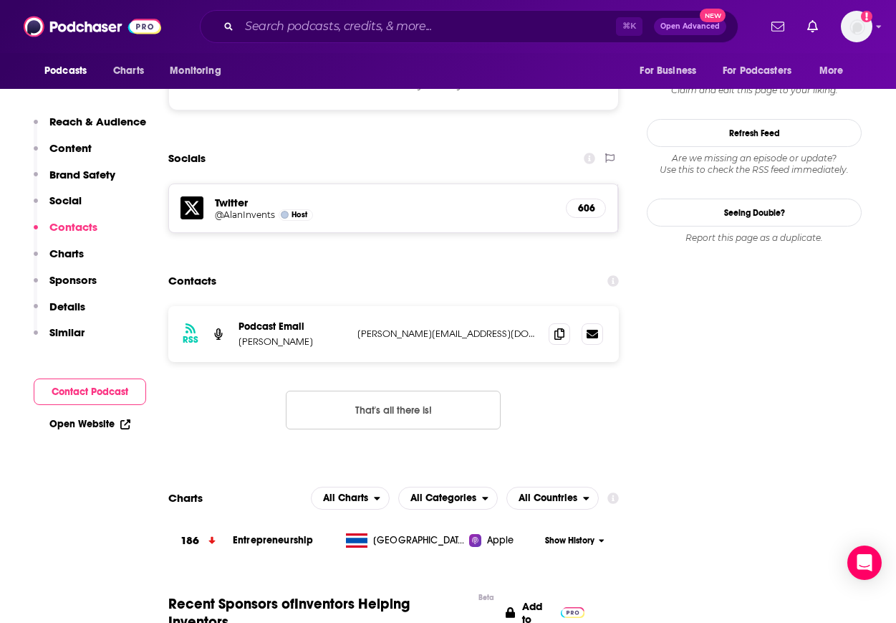
scroll to position [1315, 0]
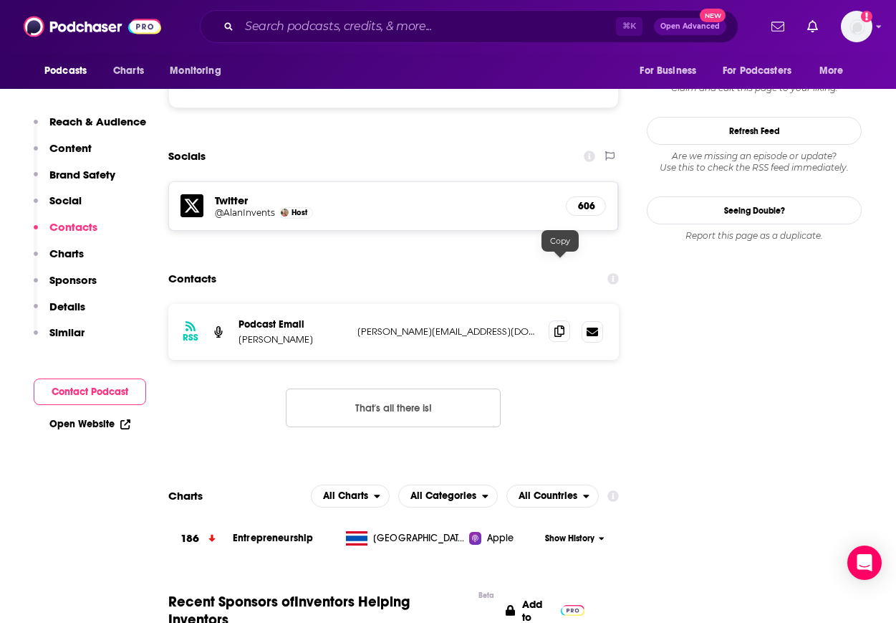
click at [562, 325] on icon at bounding box center [559, 330] width 10 height 11
drag, startPoint x: 298, startPoint y: 274, endPoint x: 236, endPoint y: 279, distance: 62.5
click at [235, 304] on div "RSS Podcast Email Alan Beckley alan-beckley@msn.com alan-beckley@msn.com" at bounding box center [393, 332] width 451 height 56
copy p "Alan Beckley"
click at [292, 22] on input "Search podcasts, credits, & more..." at bounding box center [427, 26] width 377 height 23
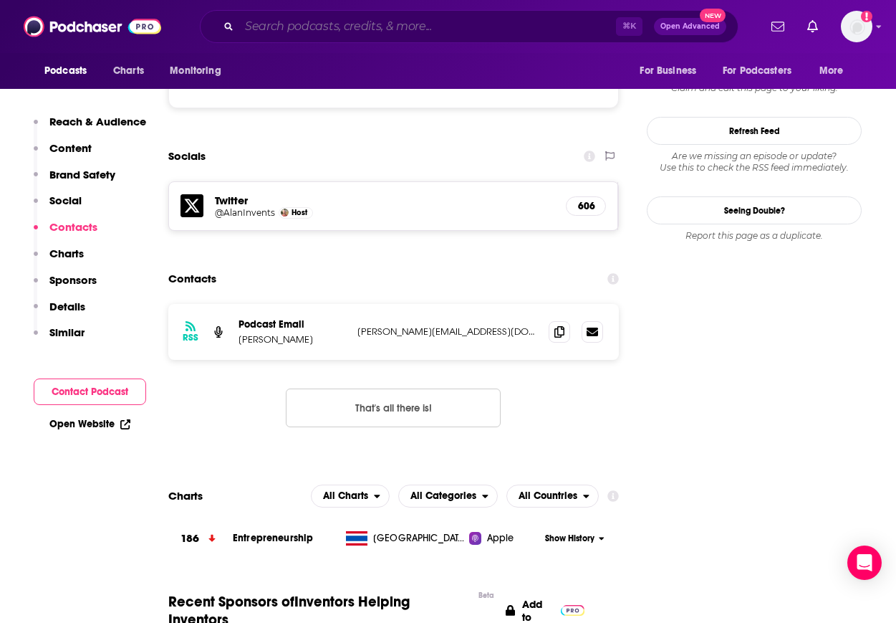
paste input "Successful Inventors"
type input "Successful Inventors"
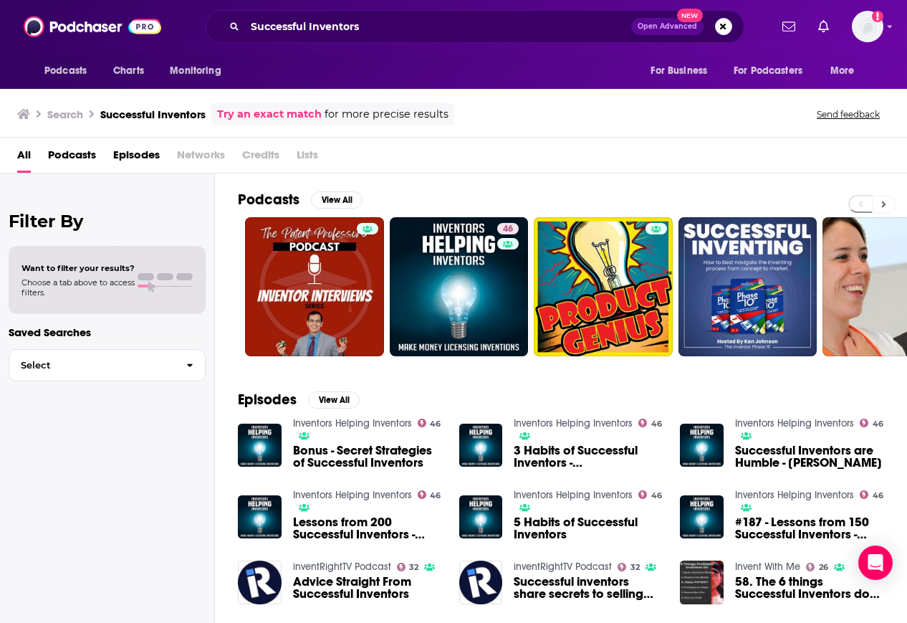
click at [888, 206] on button at bounding box center [884, 205] width 24 height 18
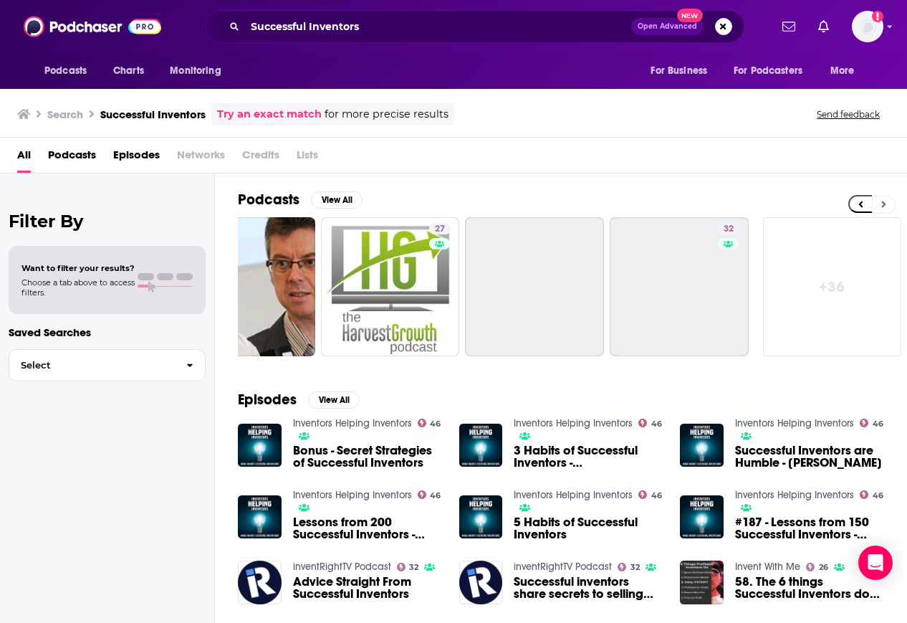
scroll to position [0, 647]
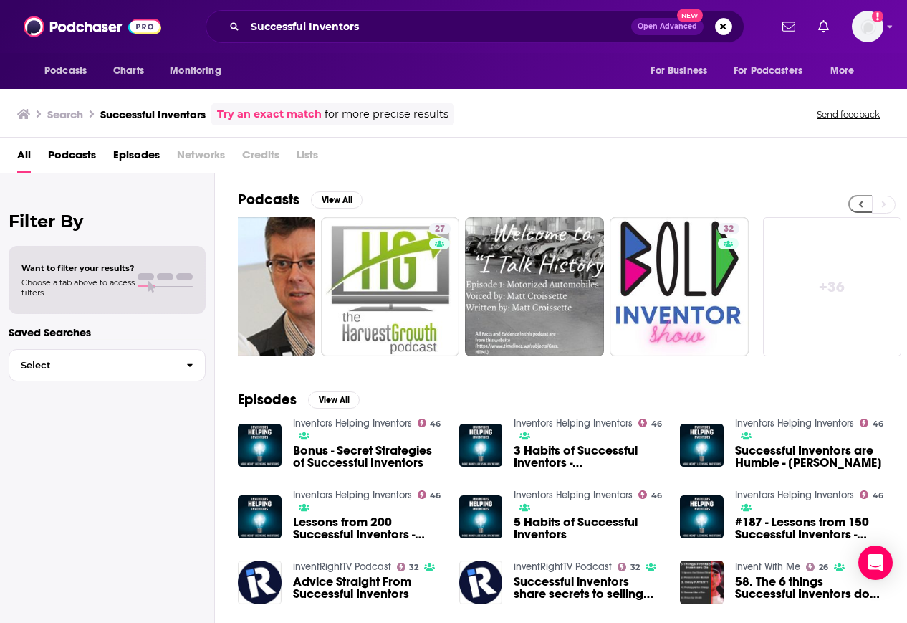
click at [858, 206] on icon at bounding box center [860, 204] width 5 height 10
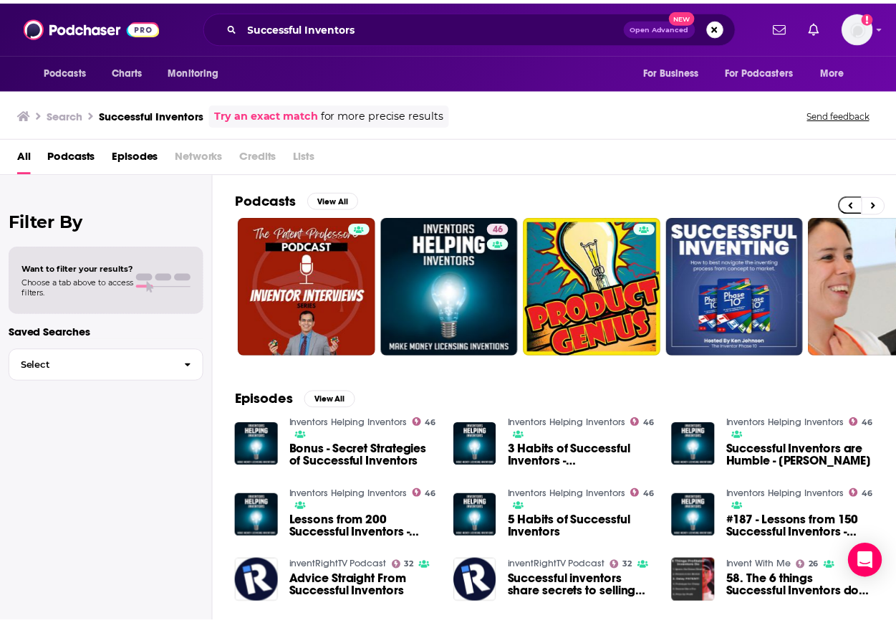
scroll to position [0, 0]
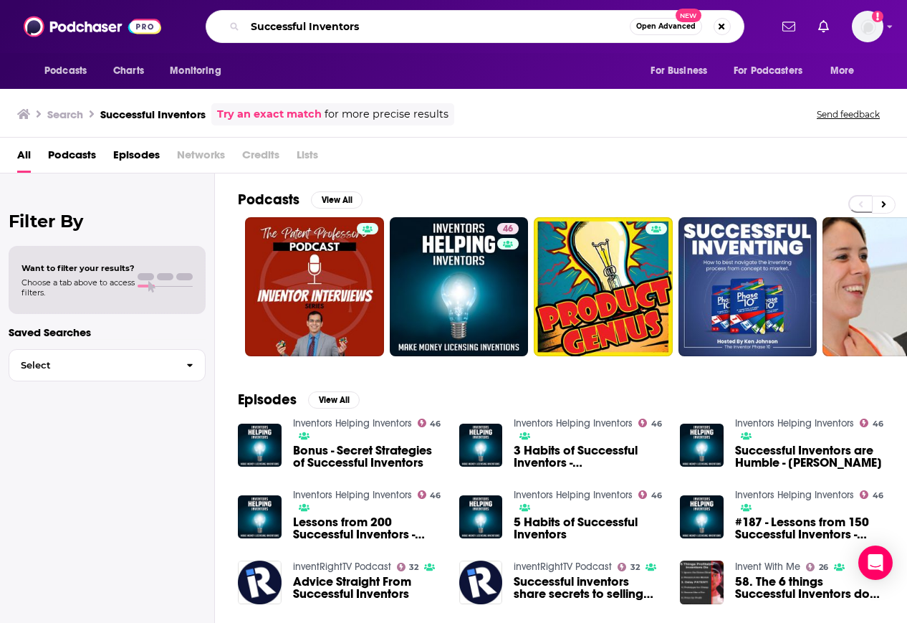
drag, startPoint x: 378, startPoint y: 32, endPoint x: 117, endPoint y: 12, distance: 262.2
click at [117, 12] on div "Podcasts Charts Monitoring Successful Inventors Open Advanced New For Business …" at bounding box center [453, 26] width 907 height 53
paste input "Patented: History of Invention"
type input "Patented: History of Inventions"
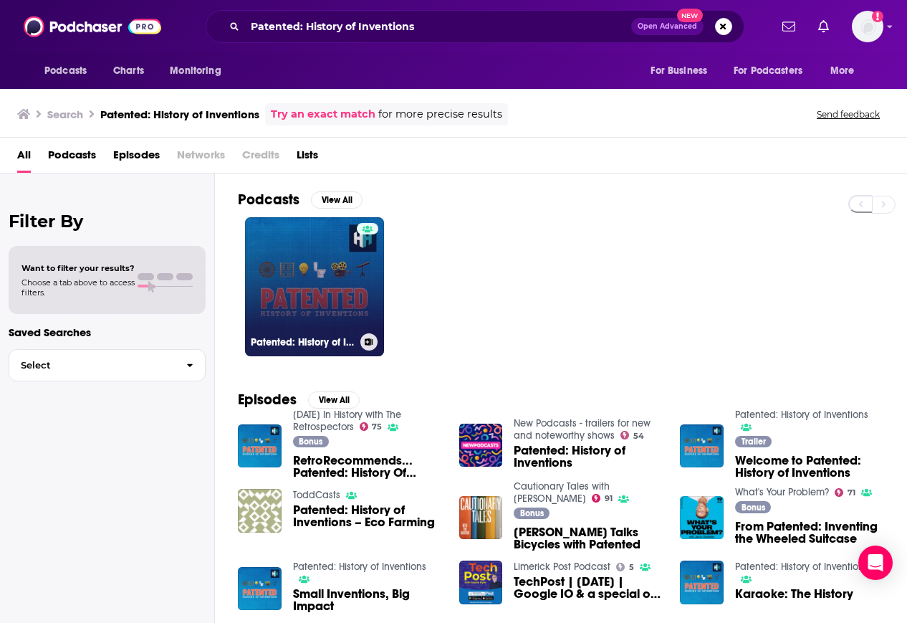
click at [295, 279] on link "Patented: History of Inventions" at bounding box center [314, 286] width 139 height 139
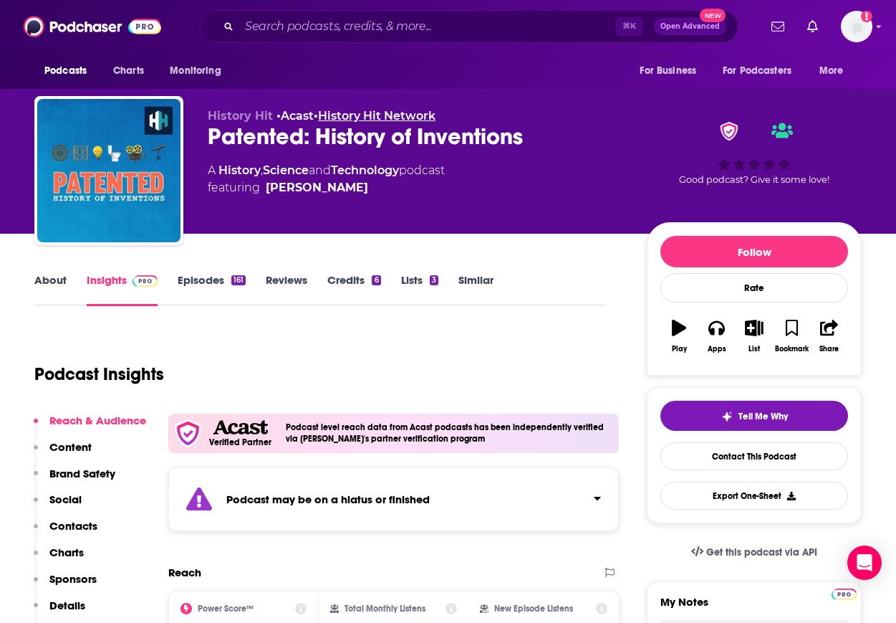
click at [398, 114] on link "History Hit Network" at bounding box center [376, 116] width 117 height 14
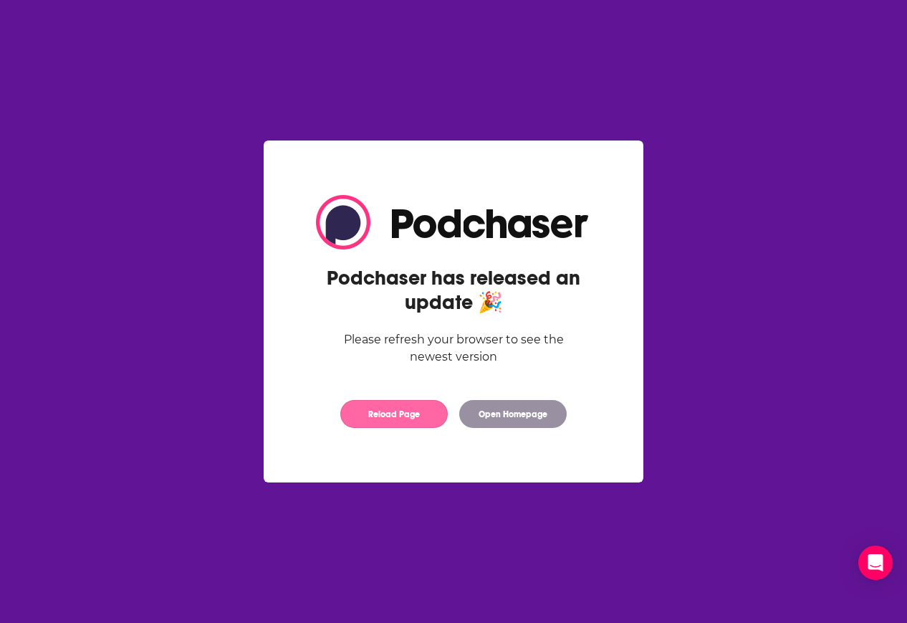
click at [423, 414] on button "Reload Page" at bounding box center [393, 414] width 107 height 28
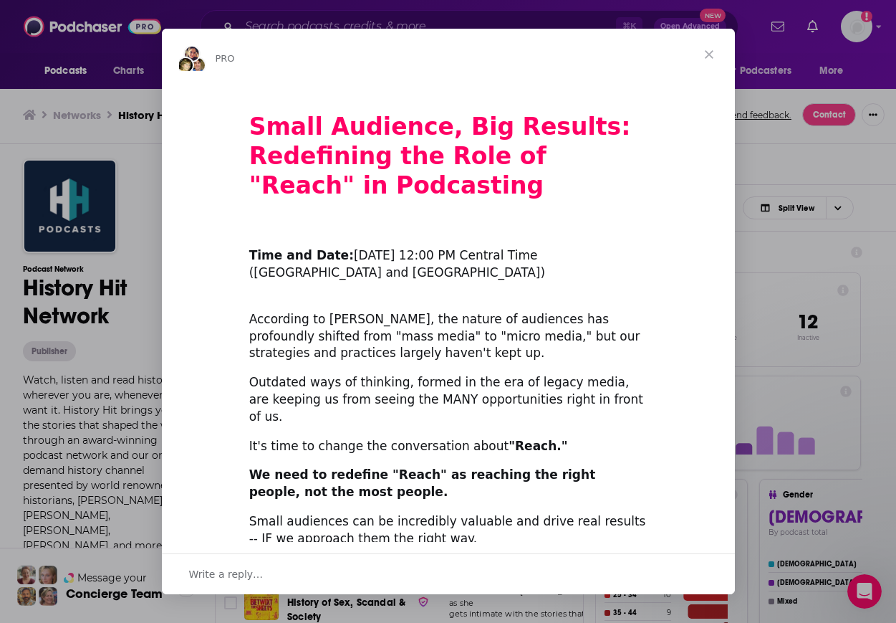
click at [706, 55] on span "Close" at bounding box center [709, 55] width 52 height 52
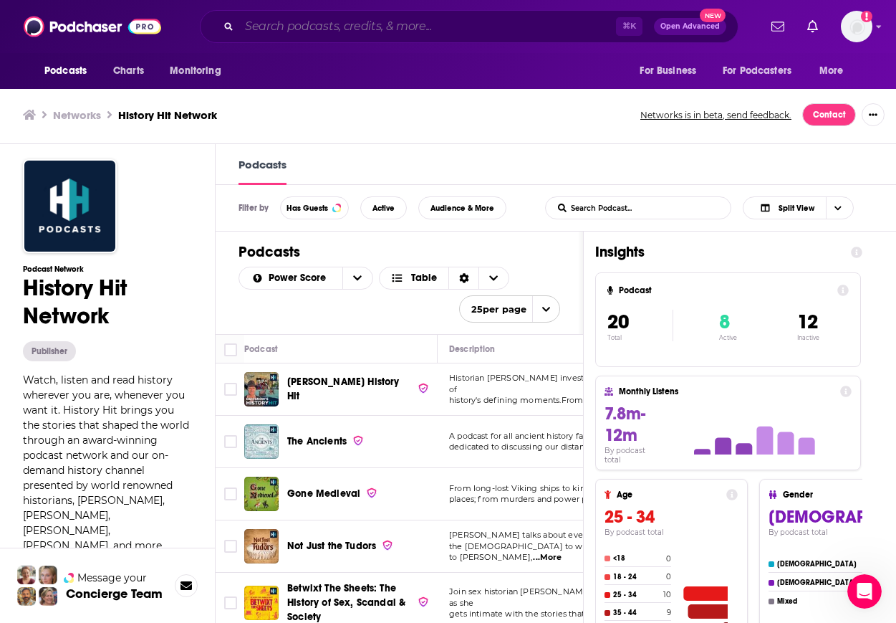
click at [331, 27] on input "Search podcasts, credits, & more..." at bounding box center [427, 26] width 377 height 23
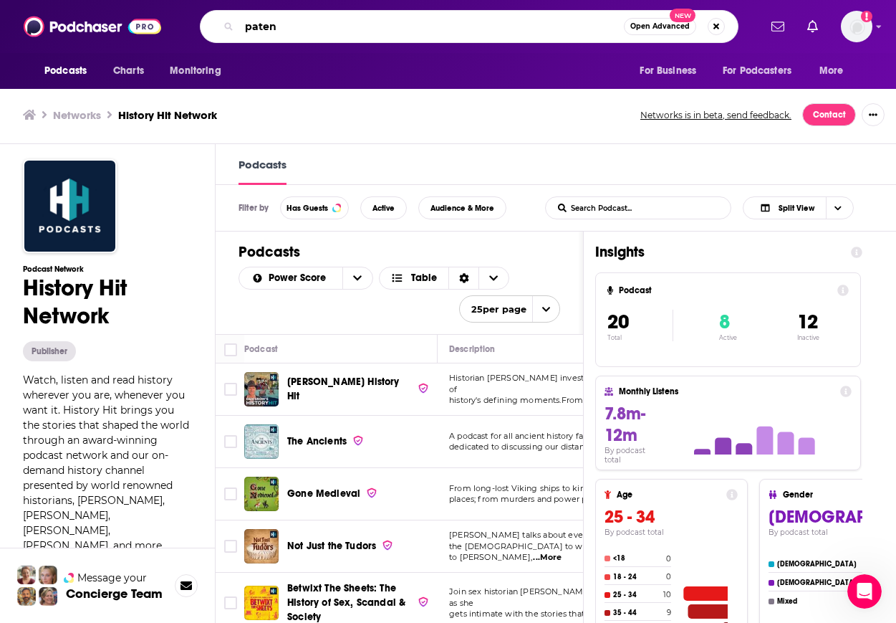
type input "patent"
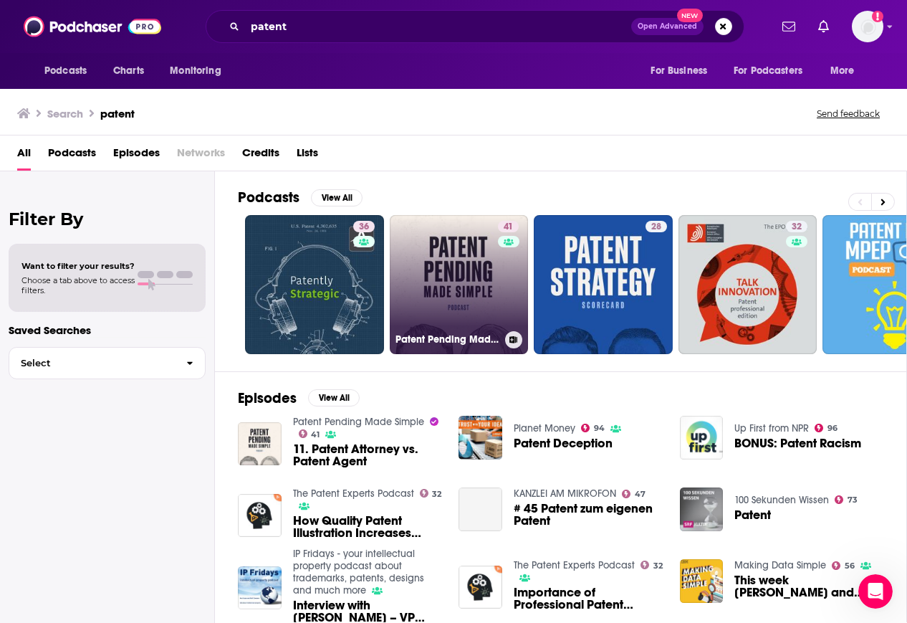
click at [452, 299] on link "41 Patent Pending Made Simple" at bounding box center [459, 284] width 139 height 139
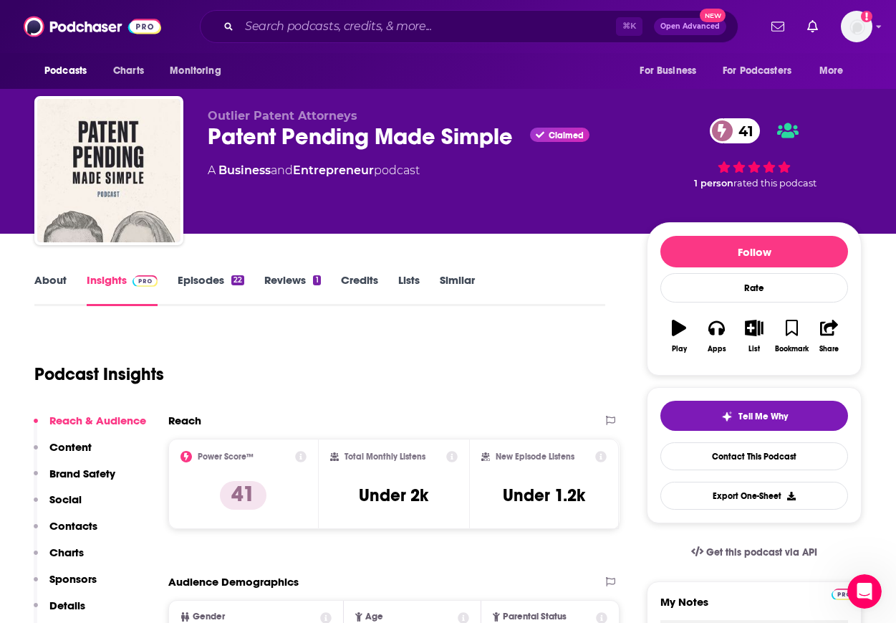
click at [81, 526] on p "Contacts" at bounding box center [73, 526] width 48 height 14
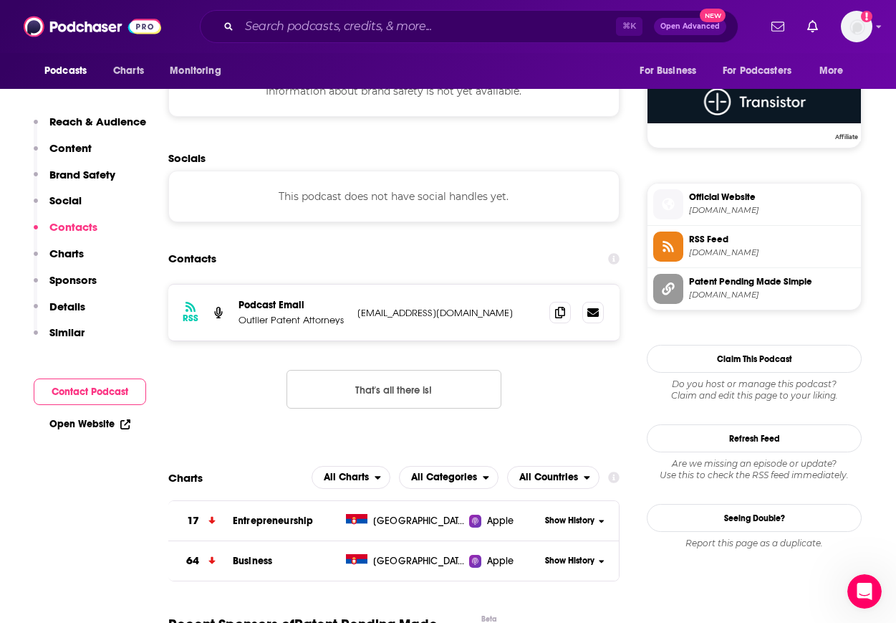
scroll to position [1095, 0]
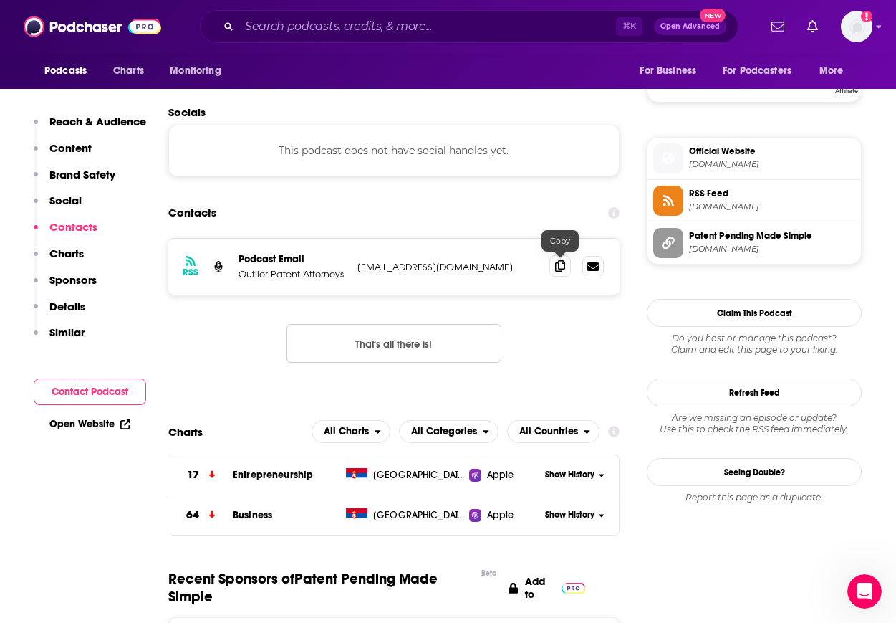
click at [555, 268] on icon at bounding box center [560, 265] width 10 height 11
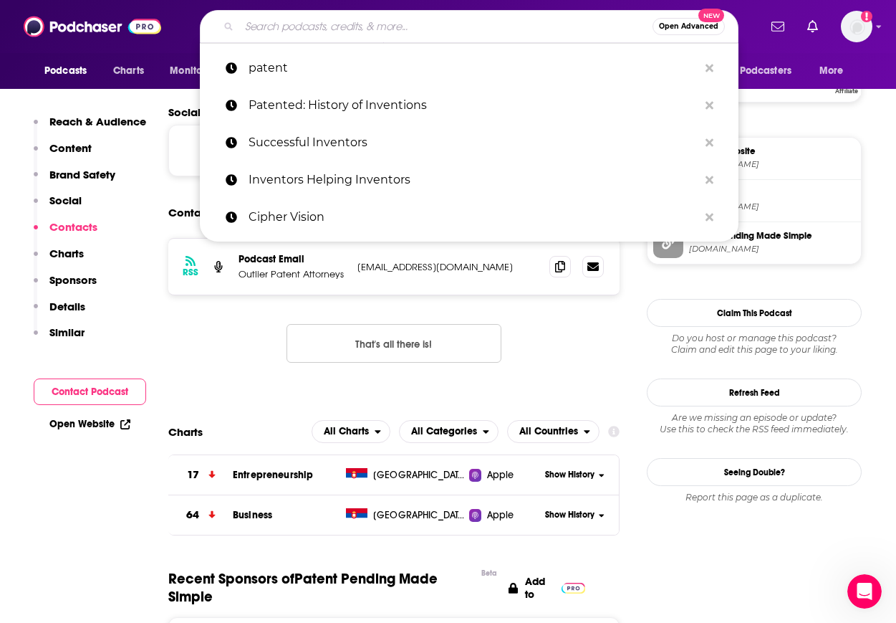
click at [356, 23] on input "Search podcasts, credits, & more..." at bounding box center [445, 26] width 413 height 23
paste input "Infinite Women Podcast"
type input "Infinite Women Podcast"
